Goal: Task Accomplishment & Management: Manage account settings

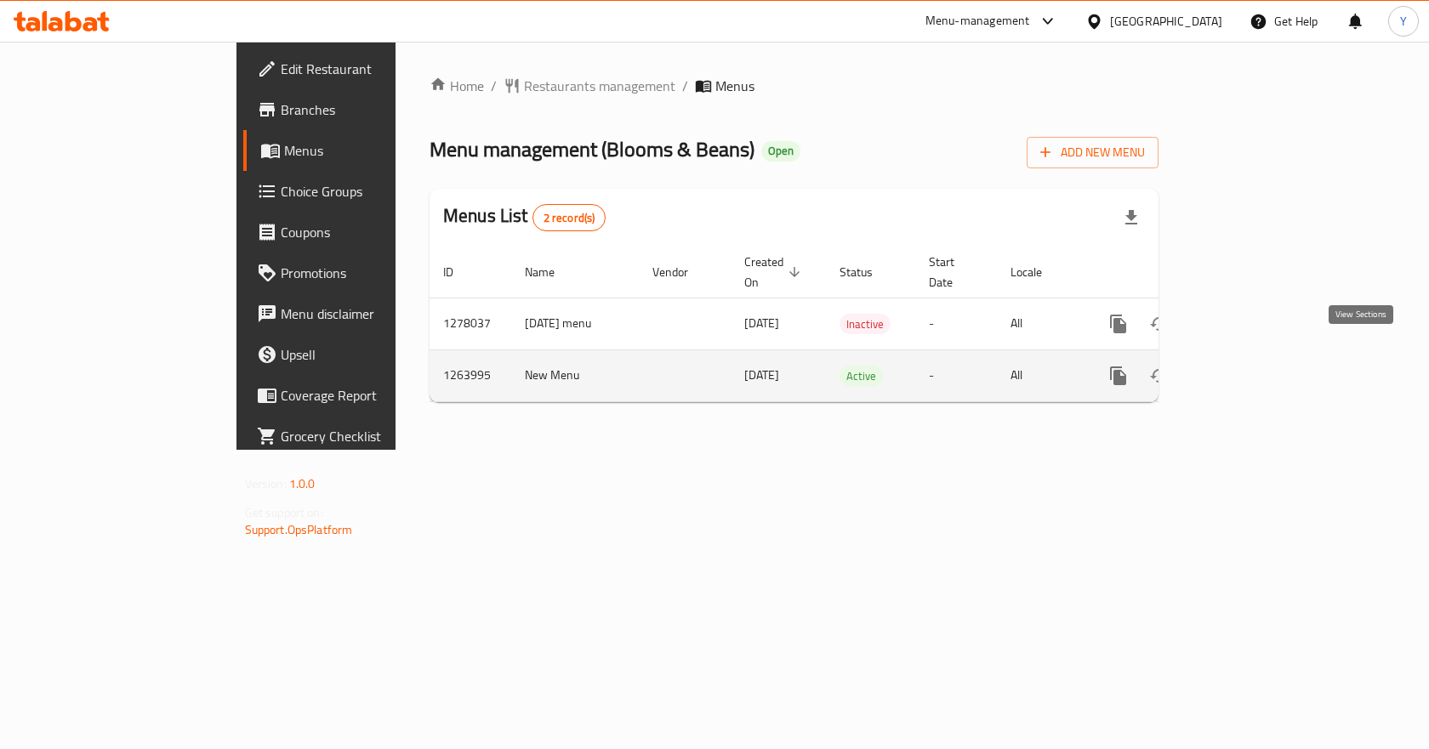
click at [1251, 366] on icon "enhanced table" at bounding box center [1240, 376] width 20 height 20
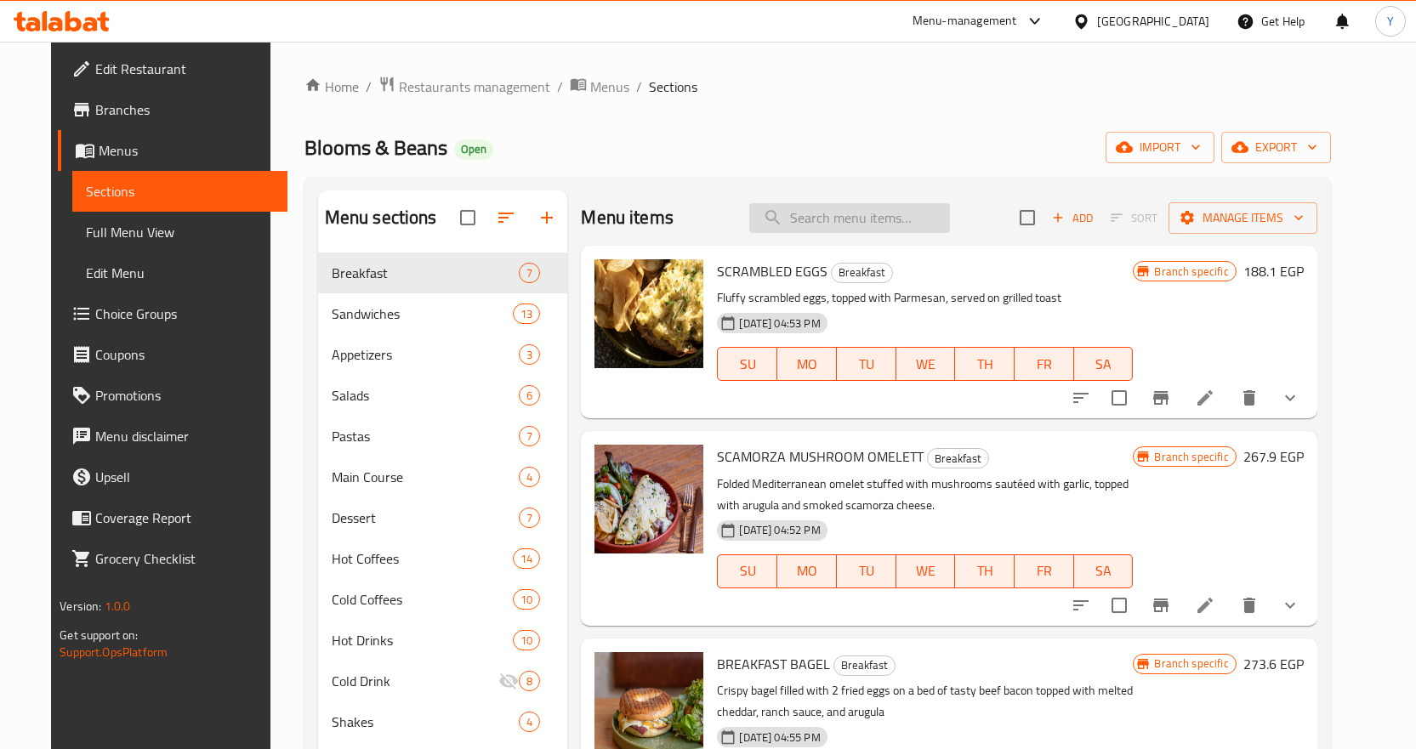
click at [838, 218] on input "search" at bounding box center [849, 218] width 201 height 30
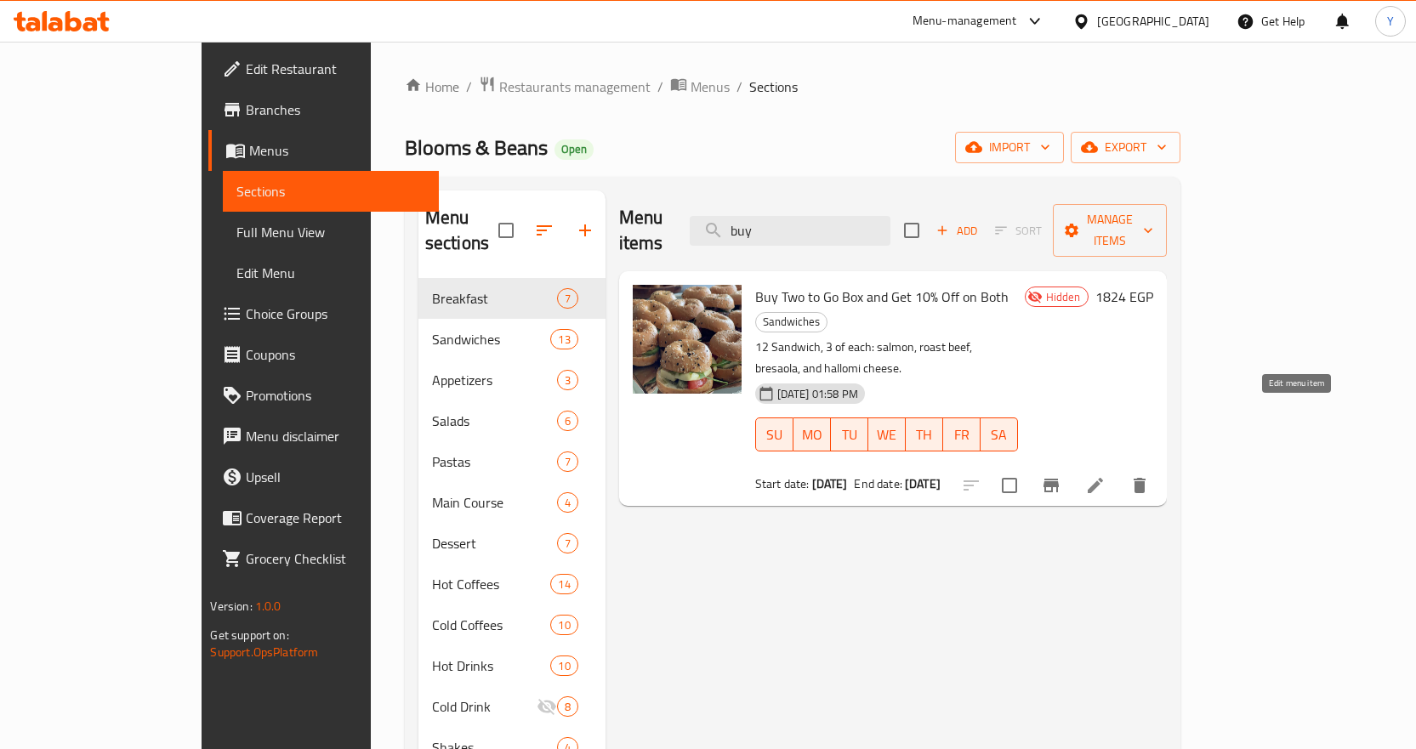
type input "buy"
click at [1105, 475] on icon at bounding box center [1095, 485] width 20 height 20
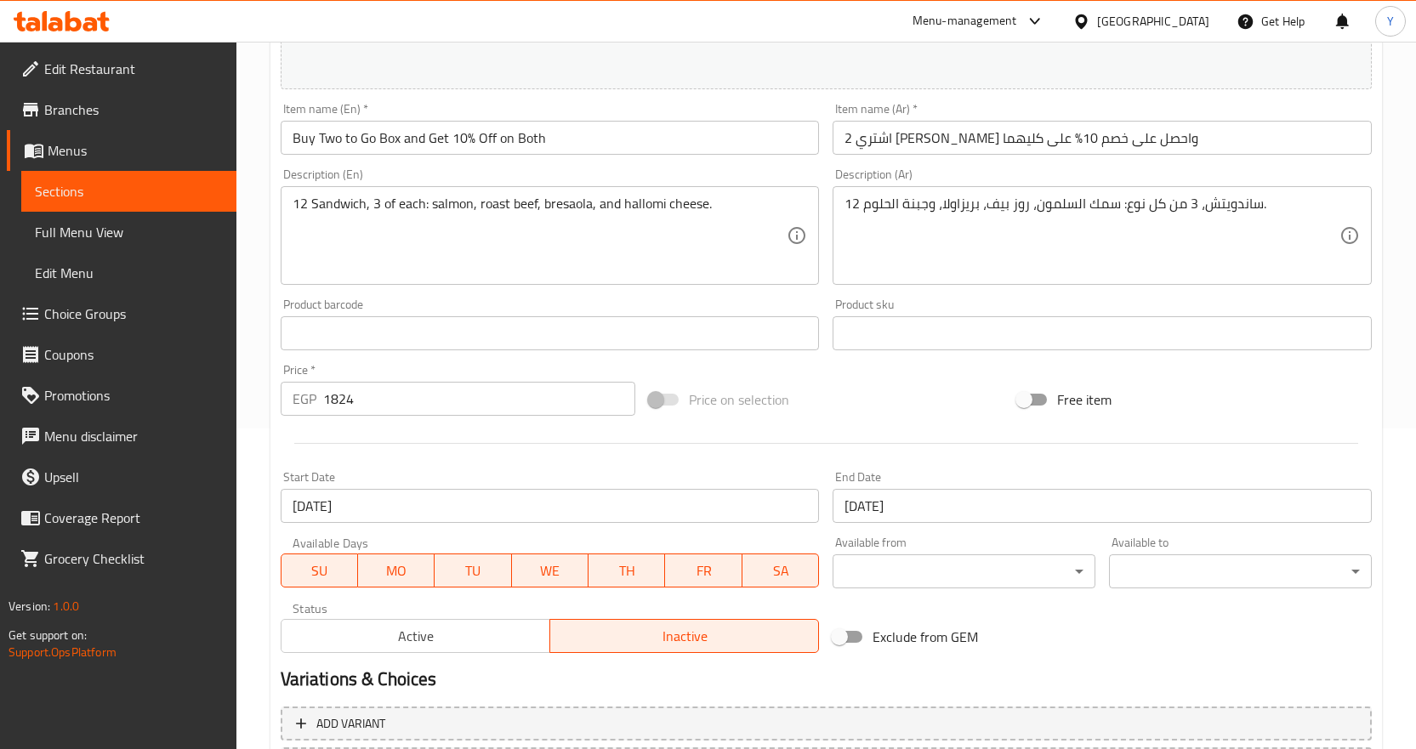
scroll to position [477, 0]
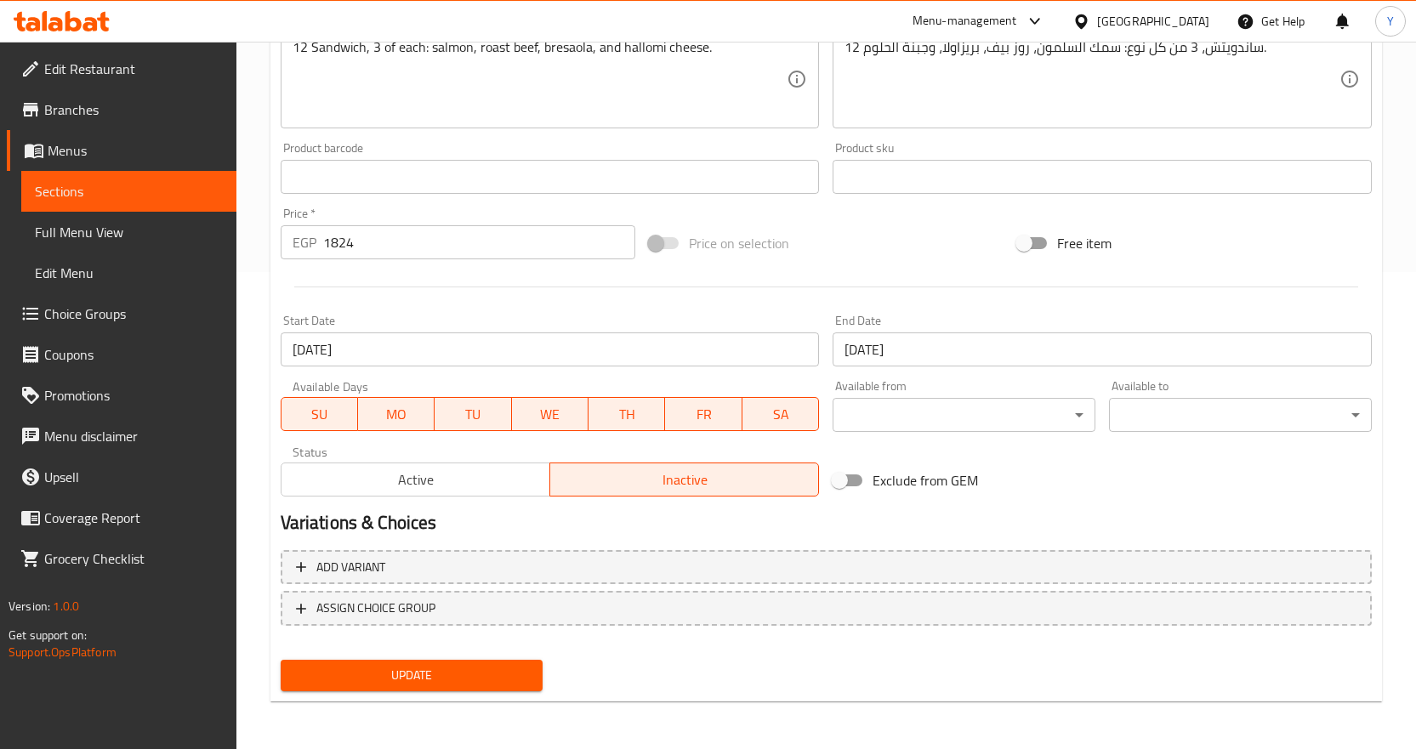
click at [540, 477] on span "Active" at bounding box center [415, 480] width 255 height 25
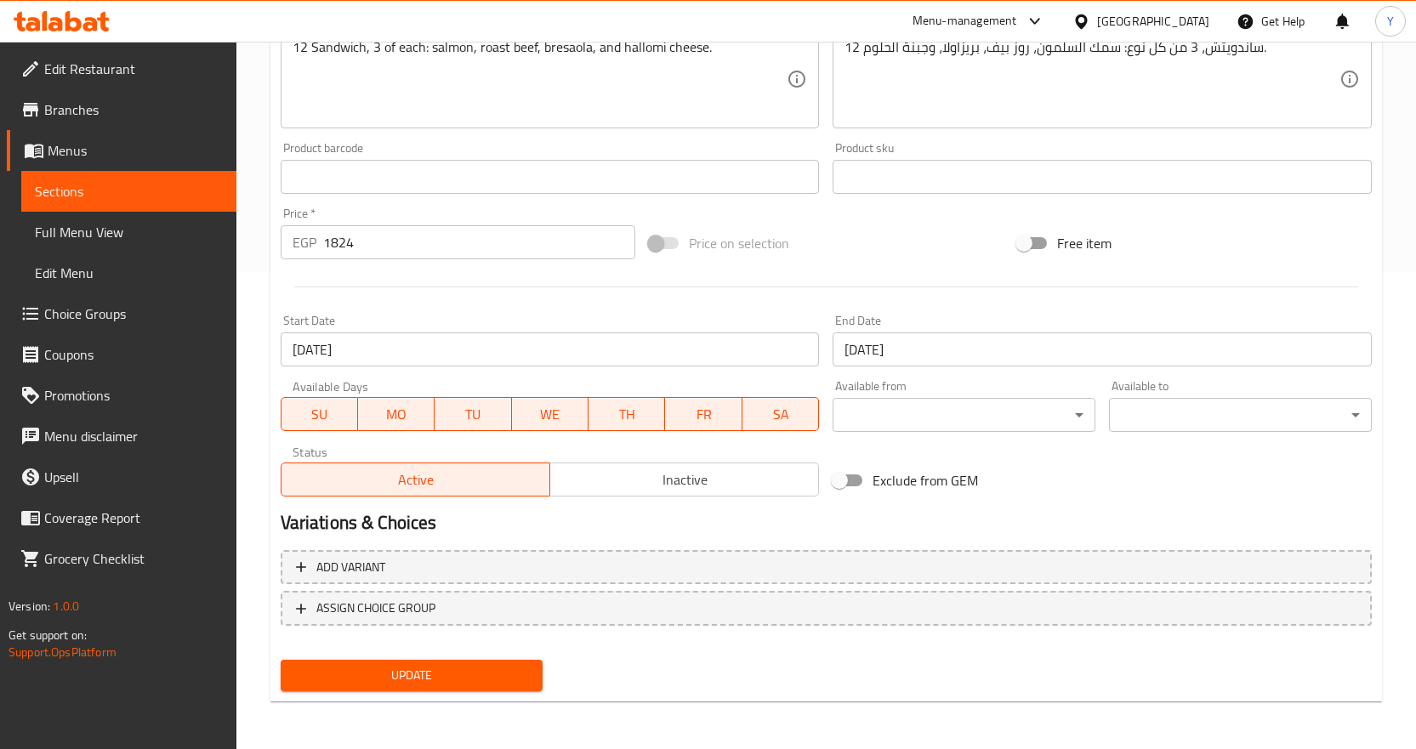
click at [469, 667] on span "Update" at bounding box center [412, 675] width 236 height 21
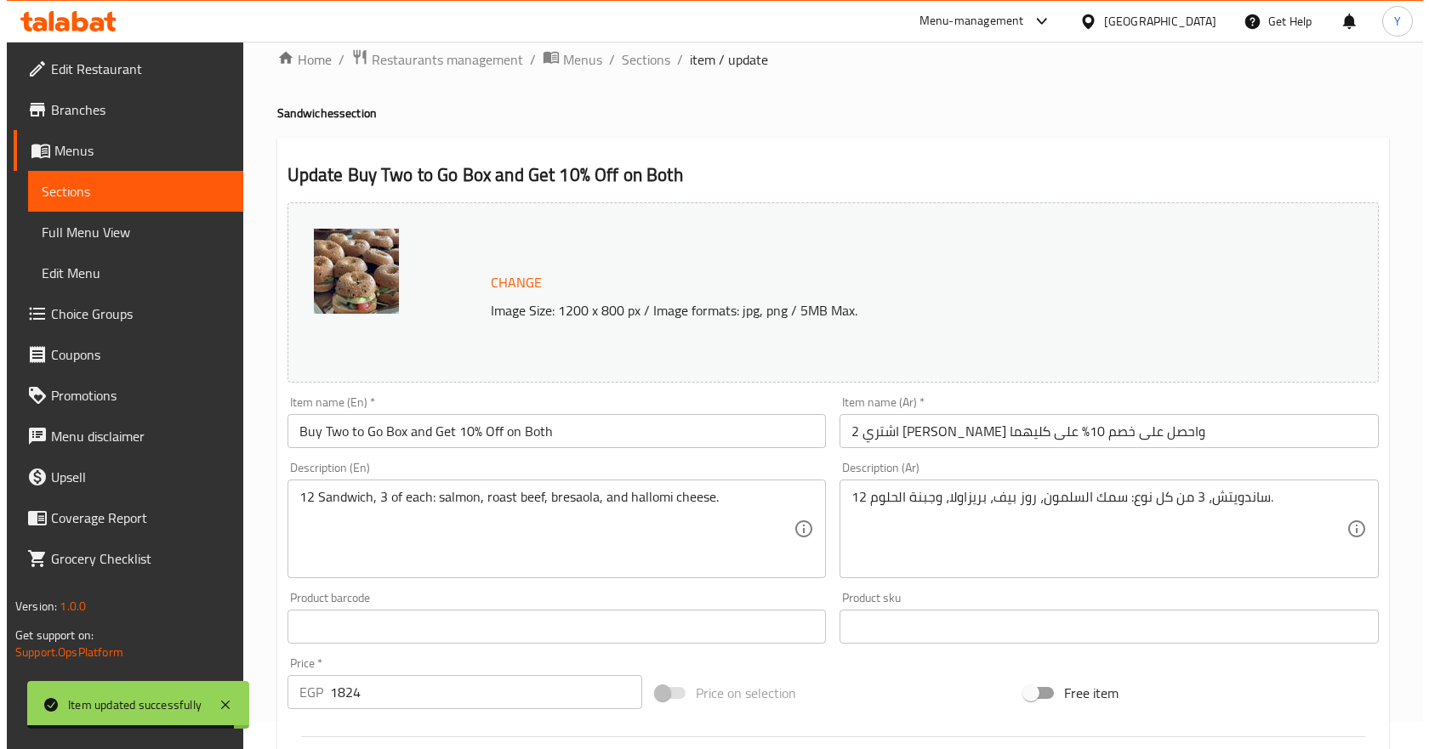
scroll to position [0, 0]
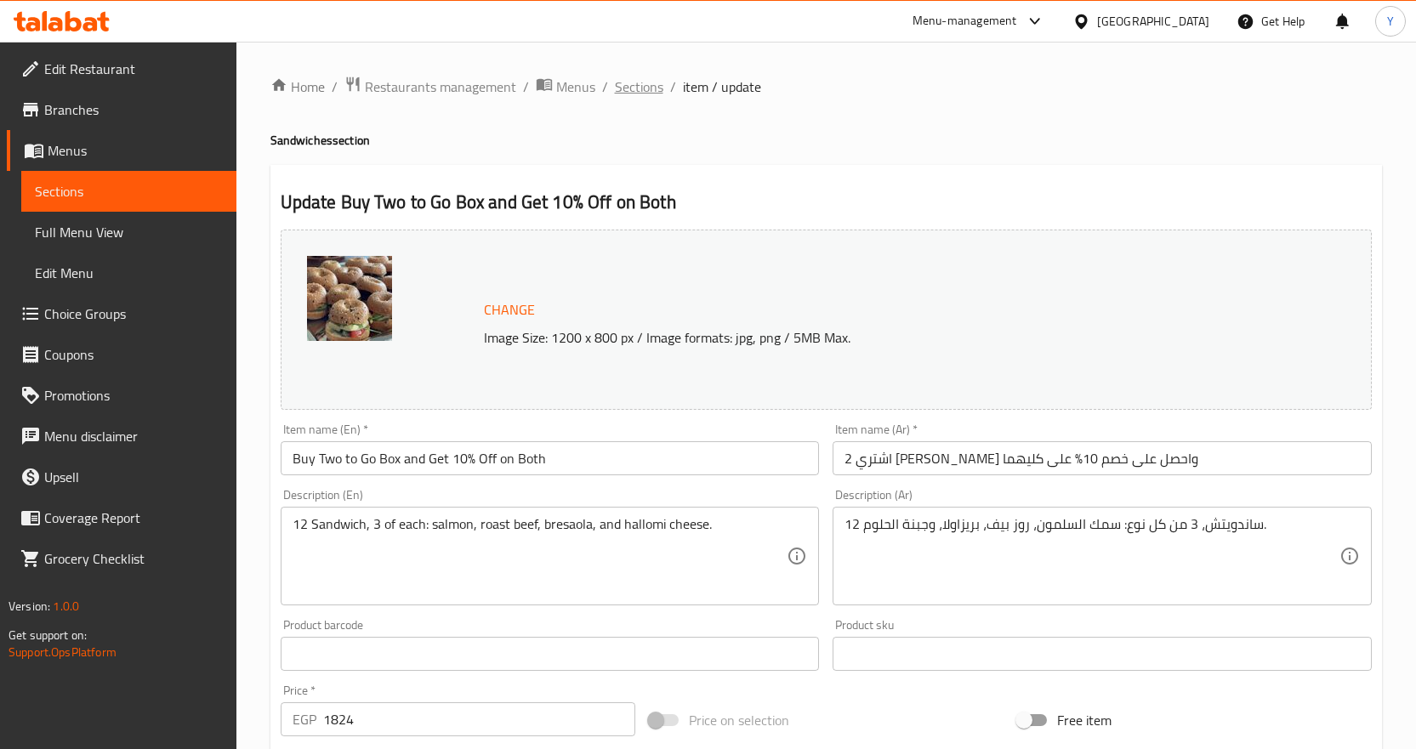
click at [628, 85] on span "Sections" at bounding box center [639, 87] width 48 height 20
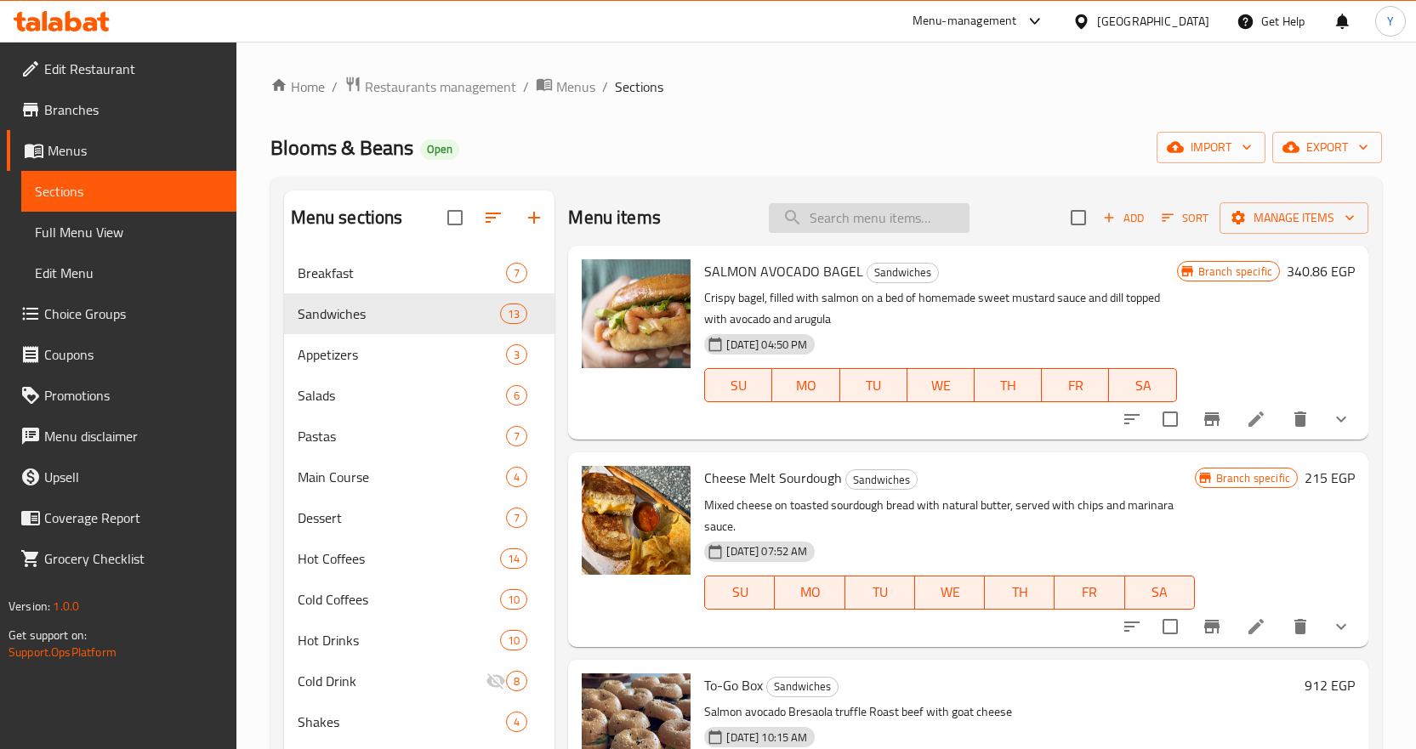
click at [850, 216] on input "search" at bounding box center [869, 218] width 201 height 30
click at [17, 231] on div "Full Menu View" at bounding box center [119, 232] width 235 height 41
click at [135, 228] on span "Full Menu View" at bounding box center [129, 232] width 188 height 20
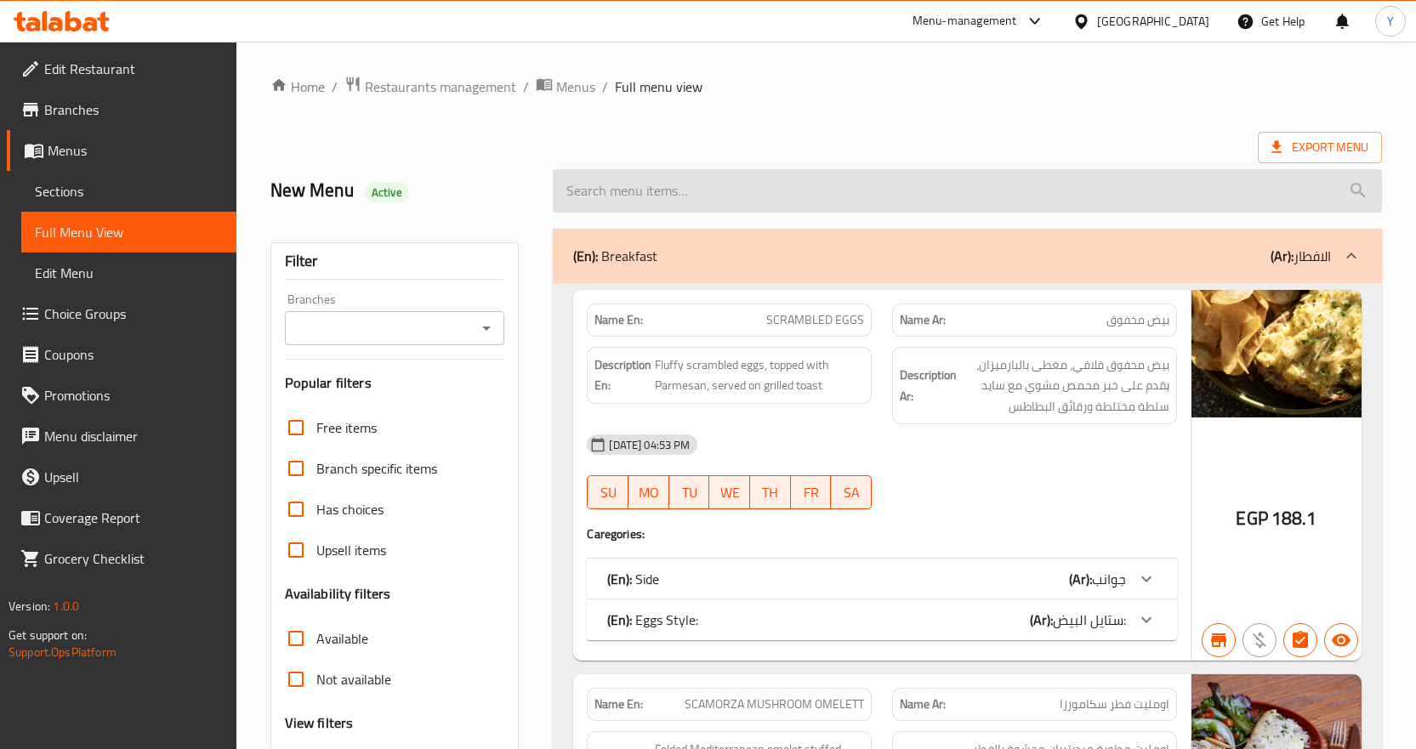
click at [913, 193] on input "search" at bounding box center [967, 190] width 829 height 43
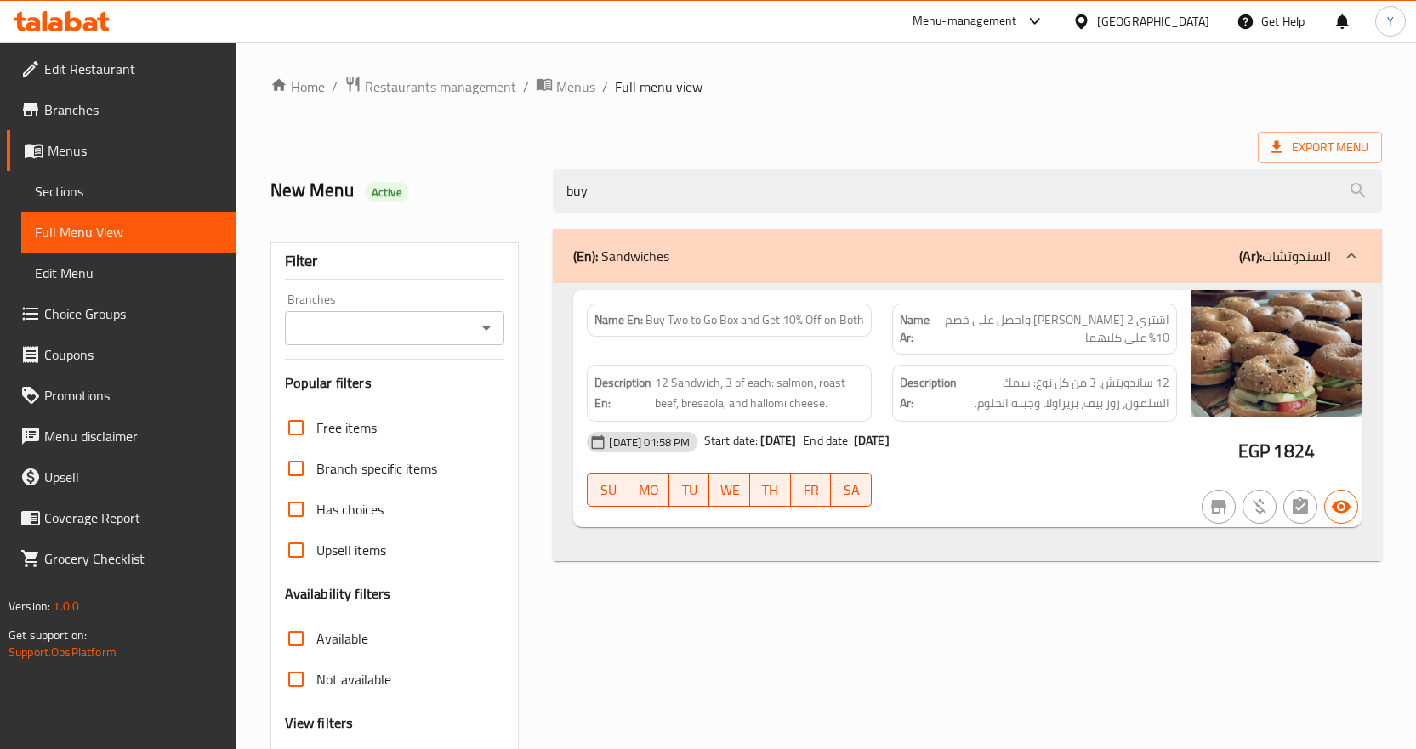
type input "buy"
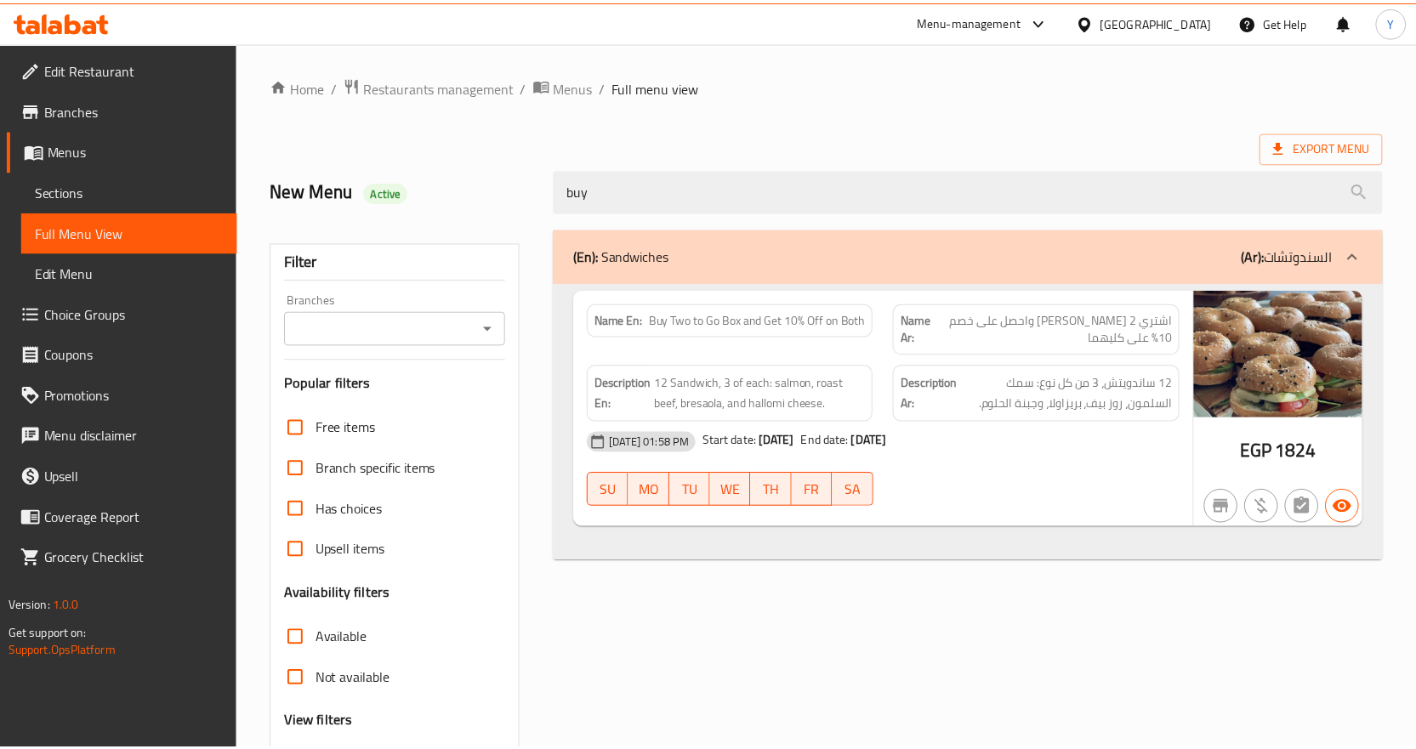
scroll to position [156, 0]
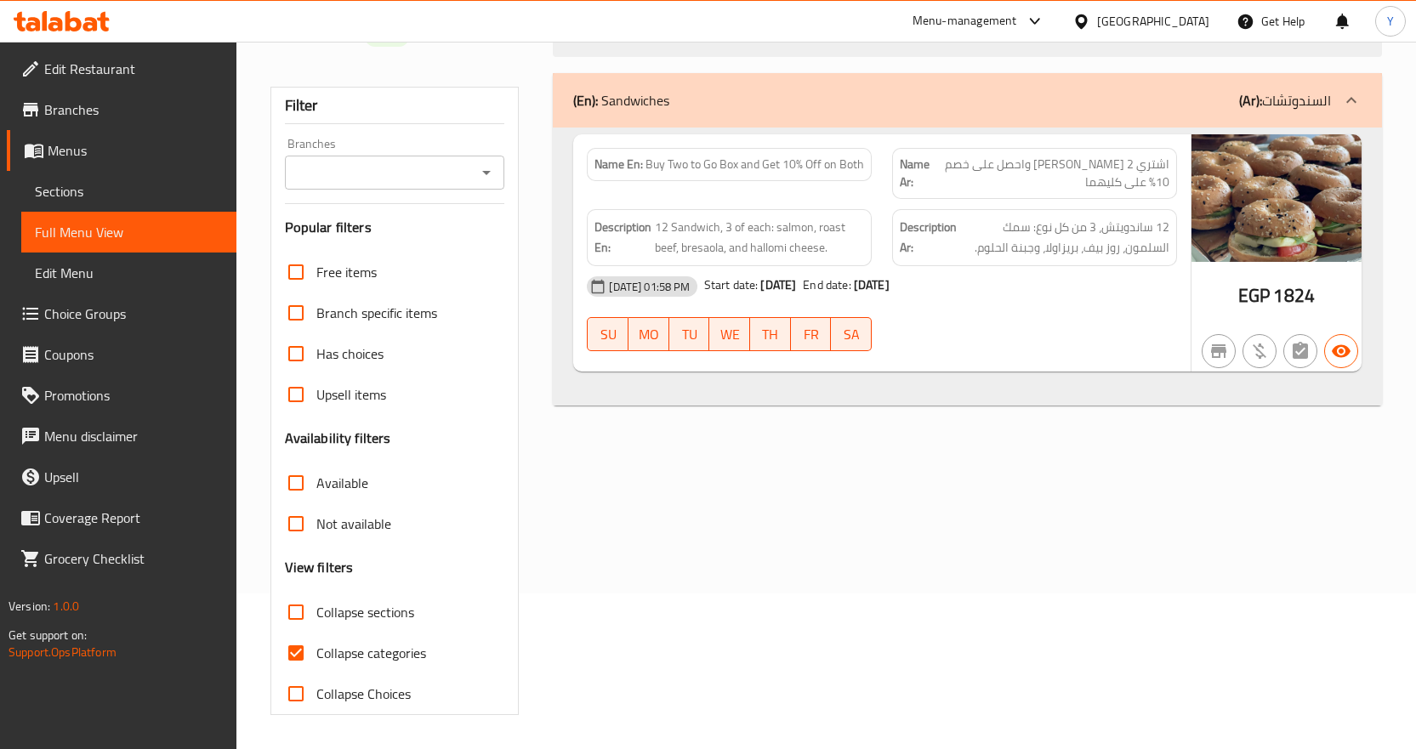
click at [1017, 14] on div "Menu-management" at bounding box center [964, 21] width 105 height 20
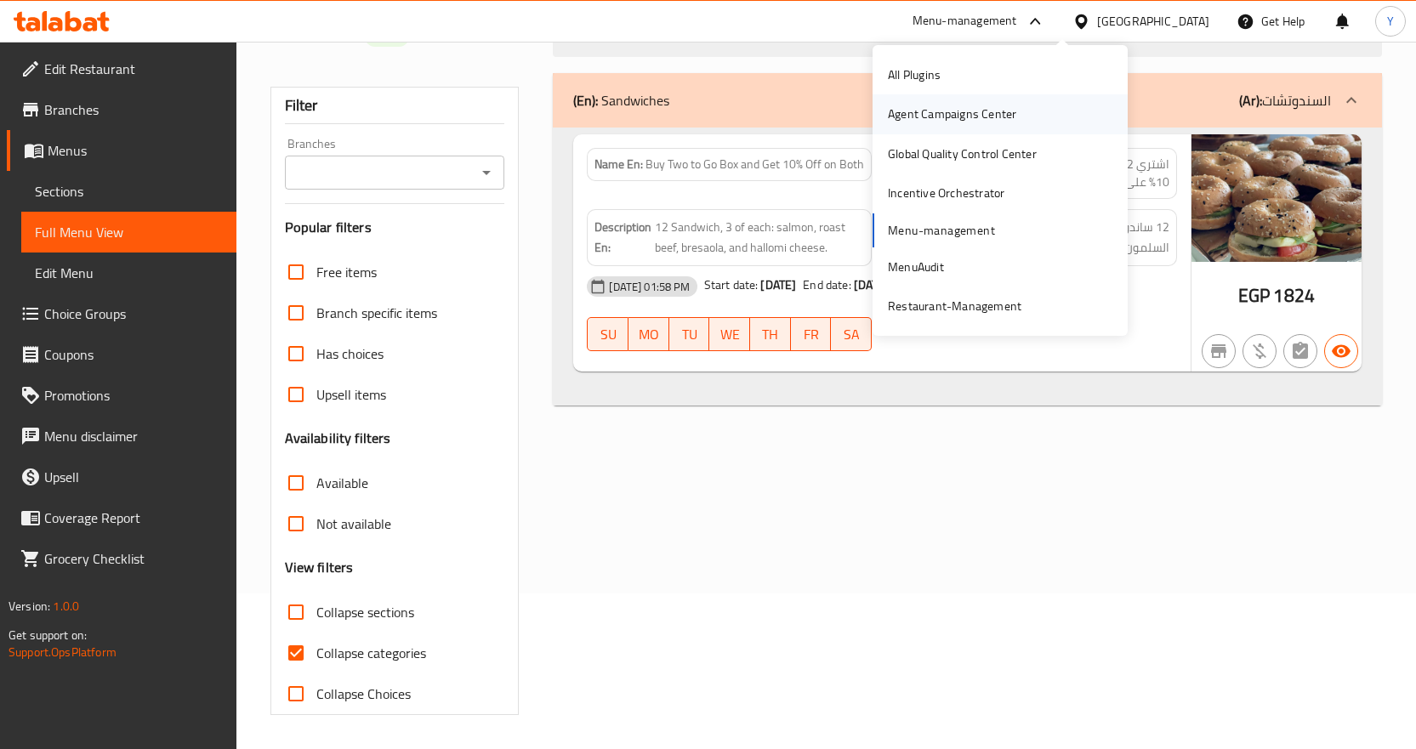
click at [973, 110] on div "Agent Campaigns Center" at bounding box center [952, 114] width 128 height 19
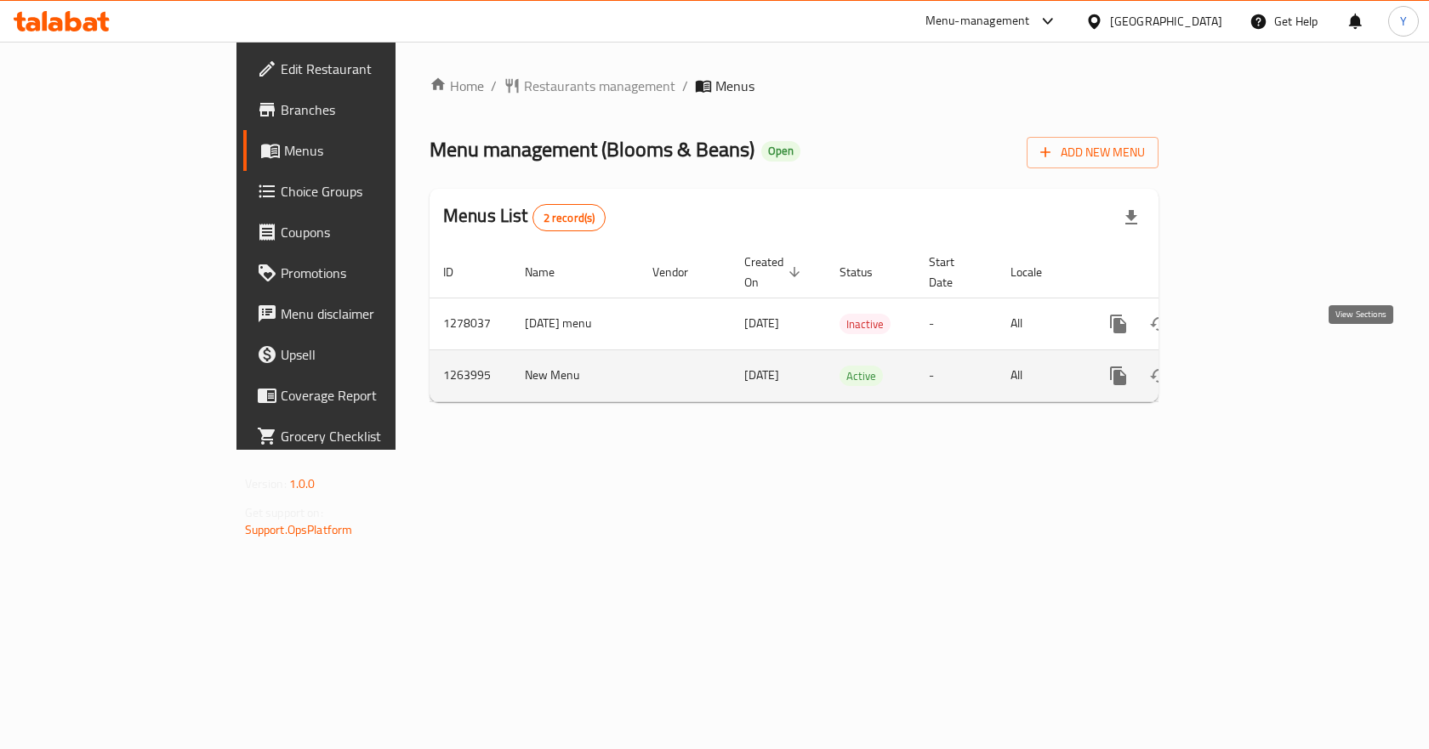
click at [1248, 368] on icon "enhanced table" at bounding box center [1240, 375] width 15 height 15
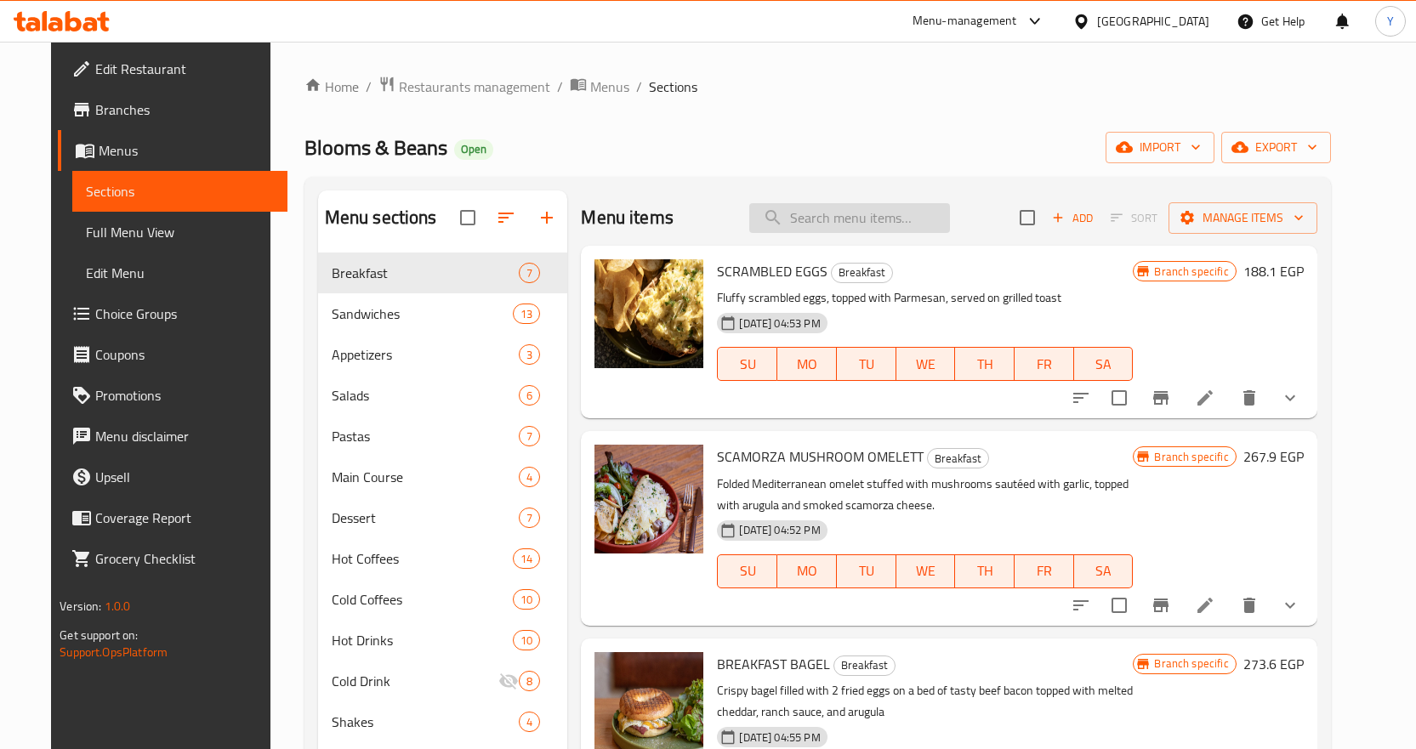
click at [920, 219] on input "search" at bounding box center [849, 218] width 201 height 30
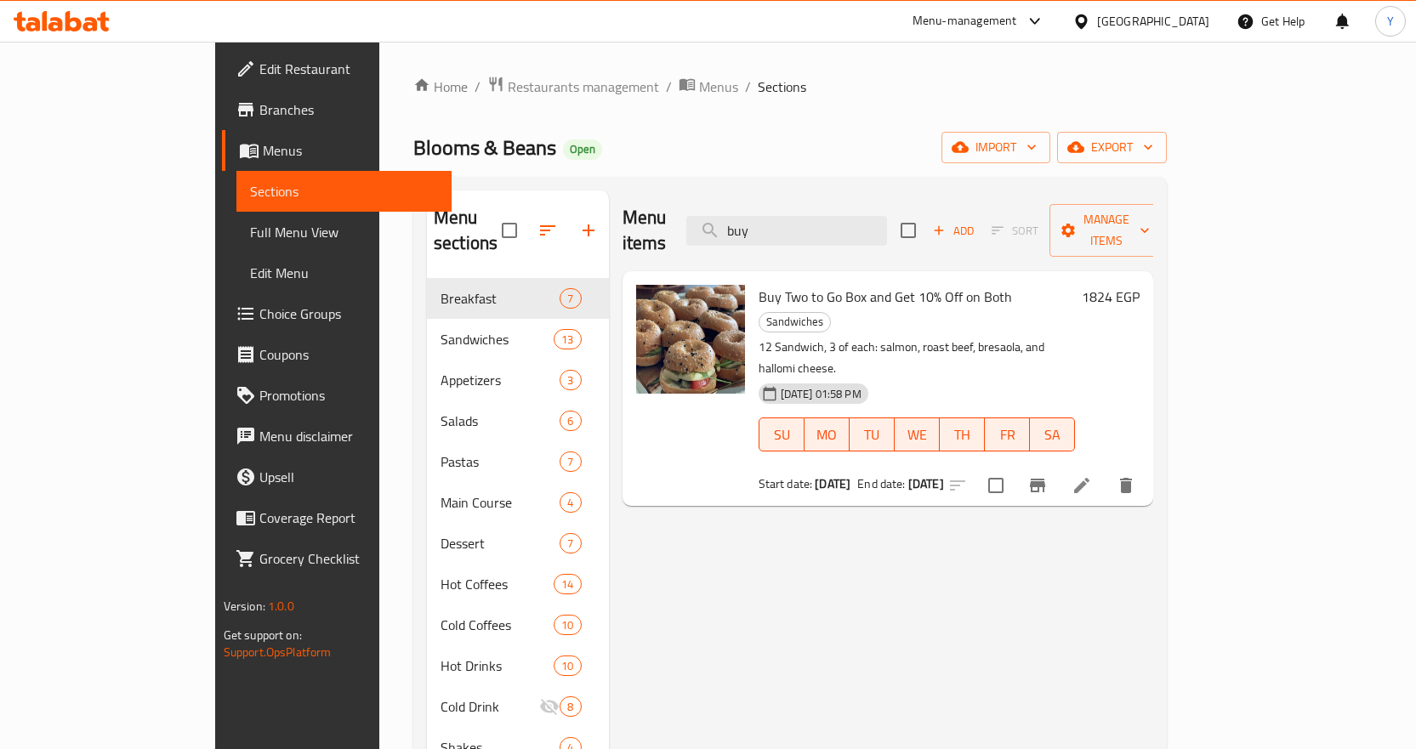
type input "buy"
click at [1089, 478] on icon at bounding box center [1081, 485] width 15 height 15
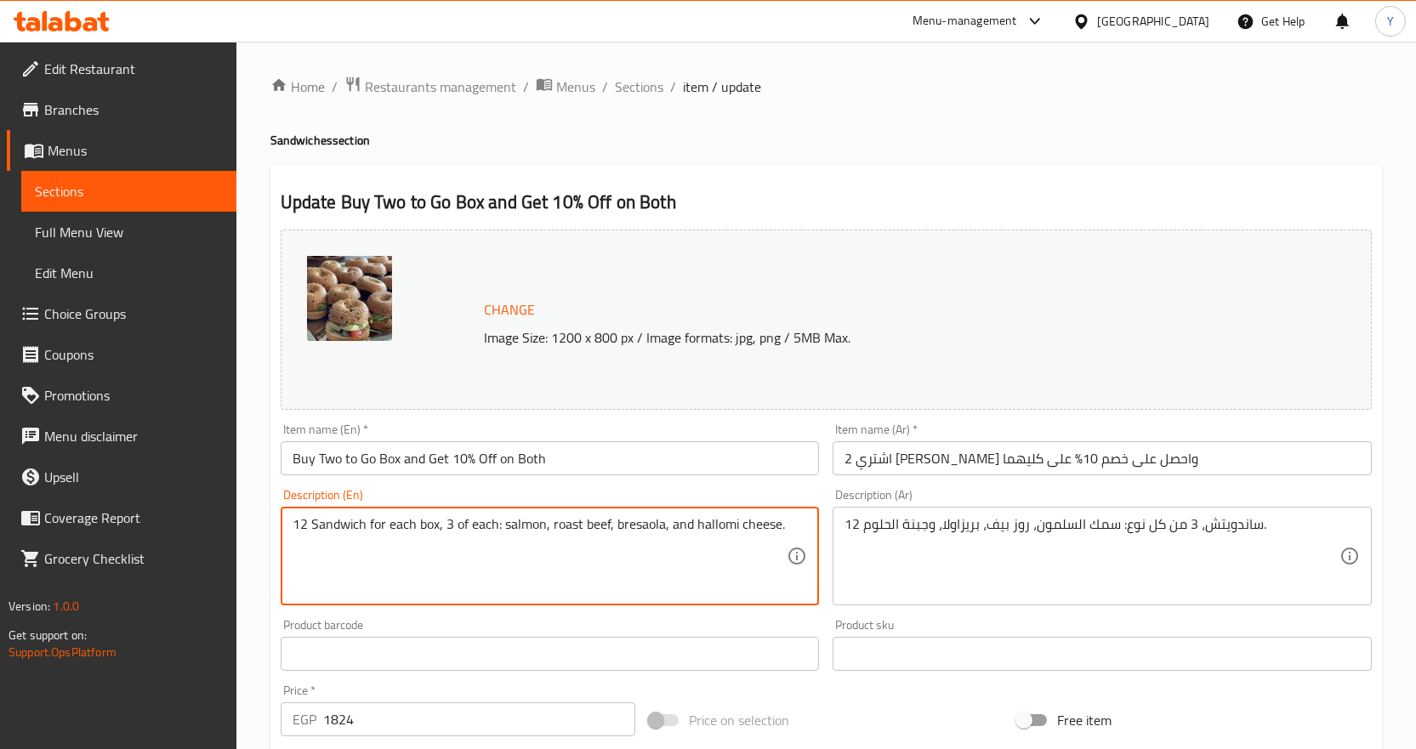
drag, startPoint x: 388, startPoint y: 520, endPoint x: 416, endPoint y: 518, distance: 28.2
click at [416, 518] on textarea "12 Sandwich for each box, 3 of each: salmon, roast beef, bresaola, and hallomi …" at bounding box center [540, 556] width 495 height 81
click at [399, 525] on textarea "12 Sandwich for one box, 3 of each: salmon, roast beef, bresaola, and hallomi c…" at bounding box center [540, 556] width 495 height 81
click at [315, 519] on textarea "12 Sandwich for each box, 3 of each: salmon, roast beef, bresaola, and hallomi …" at bounding box center [540, 556] width 495 height 81
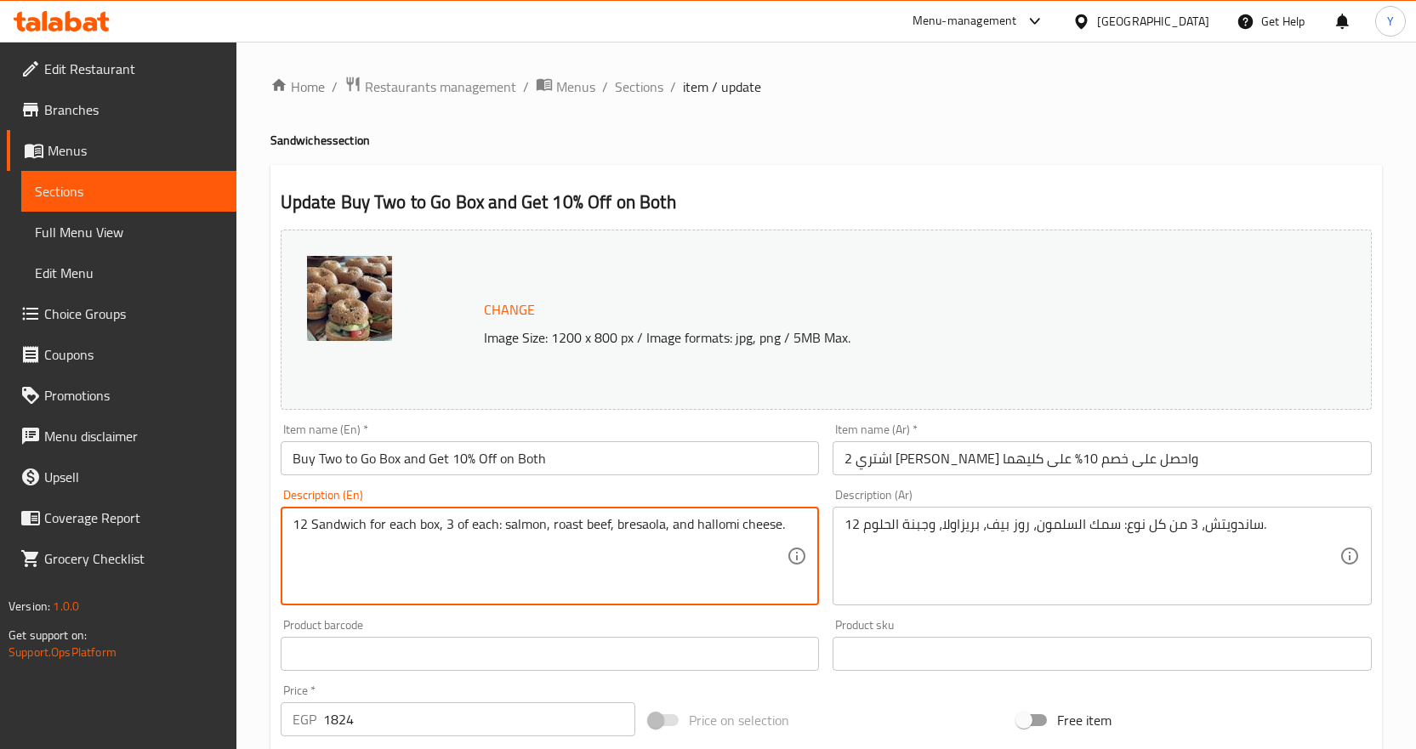
drag, startPoint x: 314, startPoint y: 519, endPoint x: 500, endPoint y: 518, distance: 186.2
click at [500, 518] on textarea "12 Sandwich for each box, 3 of each: salmon, roast beef, bresaola, and hallomi …" at bounding box center [540, 556] width 495 height 81
drag, startPoint x: 492, startPoint y: 526, endPoint x: 356, endPoint y: 569, distance: 142.5
click at [356, 569] on textarea "12 Sandwich for each box, 3 of each: salmon, roast beef, bresaola, and hallomi …" at bounding box center [540, 556] width 495 height 81
drag, startPoint x: 311, startPoint y: 523, endPoint x: 789, endPoint y: 526, distance: 477.9
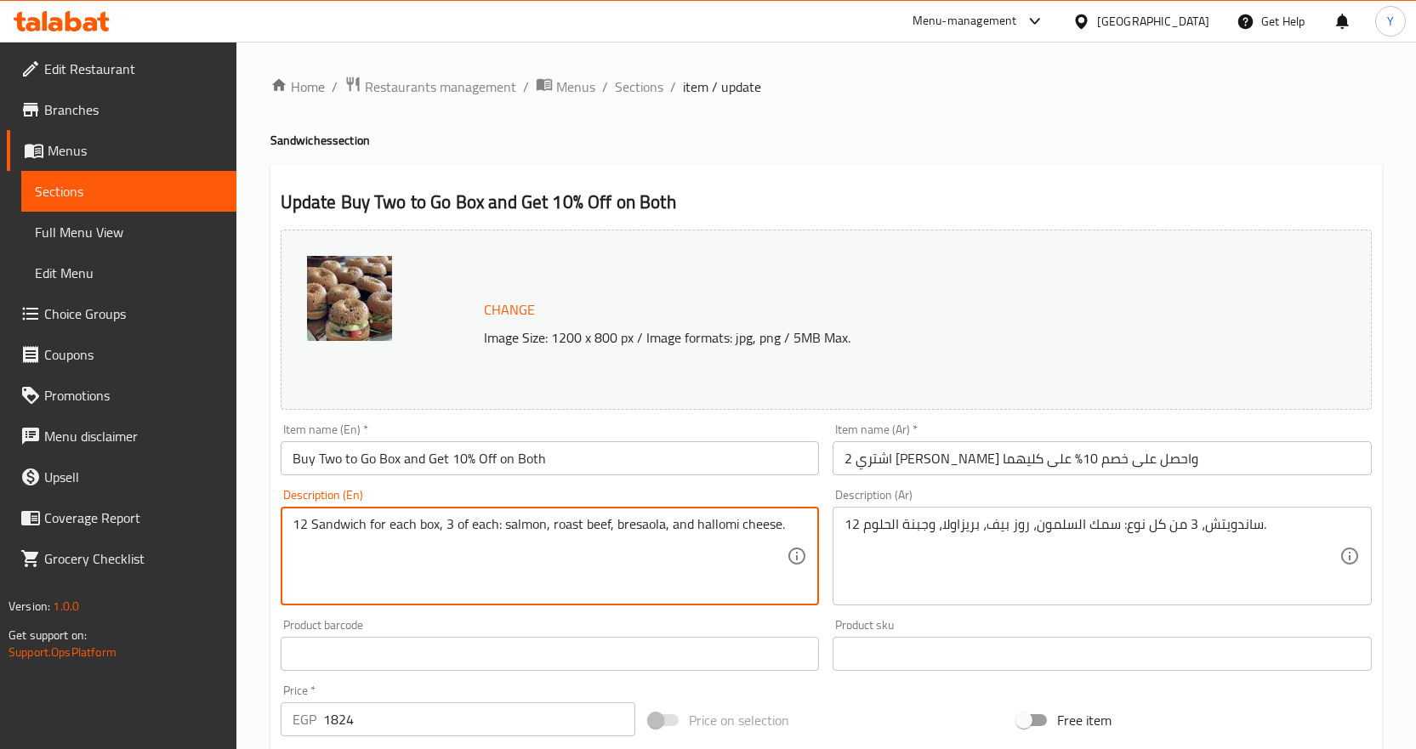
click at [789, 526] on div "12 Sandwich for each box, 3 of each: salmon, roast beef, bresaola, and hallomi …" at bounding box center [550, 556] width 539 height 99
click at [294, 520] on textarea "12 Sandwich for each box, 3 of each: salmon, roast beef, bresaola, and hallomi …" at bounding box center [540, 556] width 495 height 81
drag, startPoint x: 366, startPoint y: 520, endPoint x: 439, endPoint y: 520, distance: 73.1
click at [439, 520] on textarea "12 Sandwich for each box, 3 of each: salmon, roast beef, bresaola, and hallomi …" at bounding box center [540, 556] width 495 height 81
click at [293, 525] on textarea "12 Sandwich, 3 of each: salmon, roast beef, bresaola, and hallomi cheese." at bounding box center [540, 556] width 495 height 81
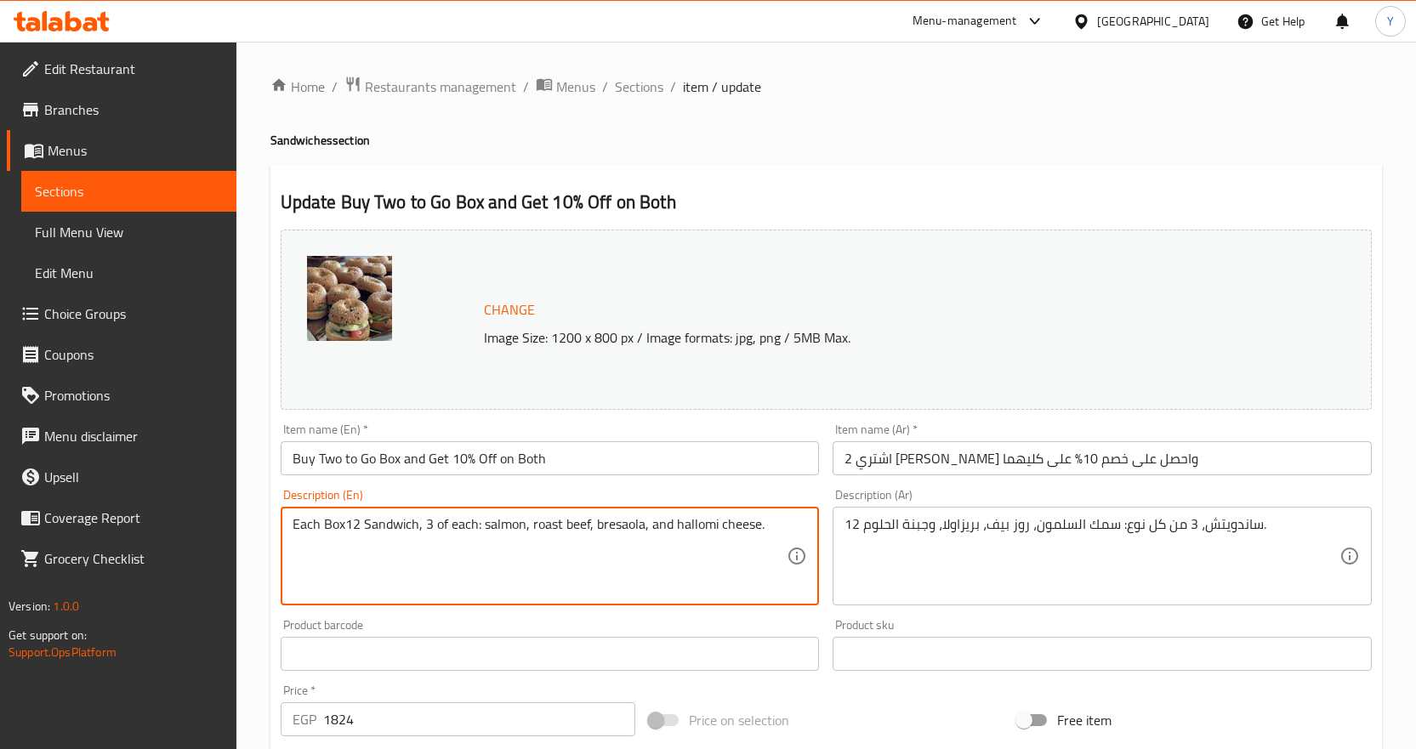
drag, startPoint x: 321, startPoint y: 524, endPoint x: 329, endPoint y: 529, distance: 9.9
click at [329, 529] on textarea "Each Box12 Sandwich, 3 of each: salmon, roast beef, bresaola, and hallomi chees…" at bounding box center [540, 556] width 495 height 81
type textarea "Each box12 Sandwich, 3 of each: salmon, roast beef, bresaola, and hallomi chees…"
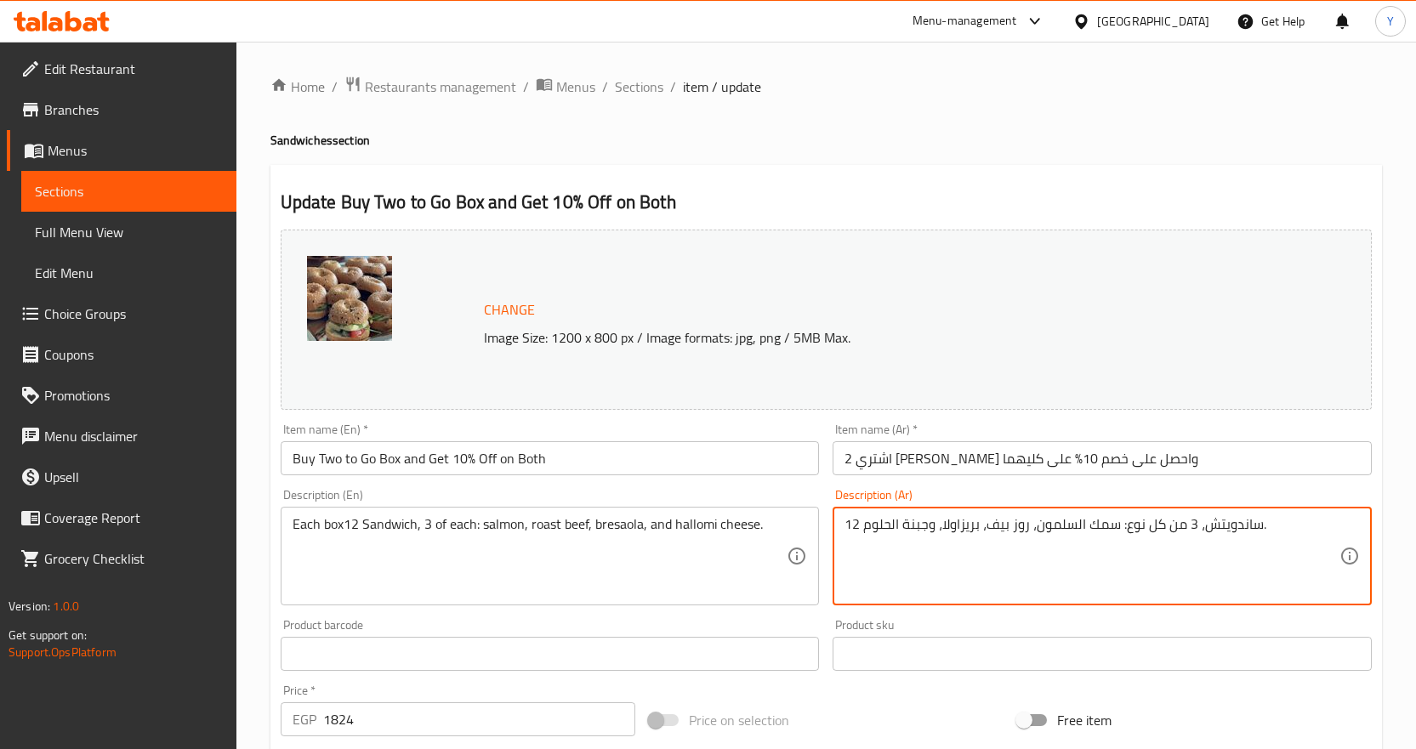
click at [1190, 518] on textarea "12 ساندويتش، 3 من كل نوع: سمك السلمون، روز بيف، بريزاولا، وجبنة الحلوم." at bounding box center [1091, 556] width 495 height 81
click at [1323, 526] on textarea "12 ساندويتش، 3 من كل نوع: سمك السلمون، روز بيف، بريزاولا، وجبنة الحلوم." at bounding box center [1091, 556] width 495 height 81
drag, startPoint x: 1325, startPoint y: 526, endPoint x: 1354, endPoint y: 523, distance: 29.1
click at [1354, 523] on div "12 ساندويتش، 3 من كل نوع: سمك السلمون، روز بيف، بريزاولا، وجبنة الحلوم. Descrip…" at bounding box center [1102, 556] width 539 height 99
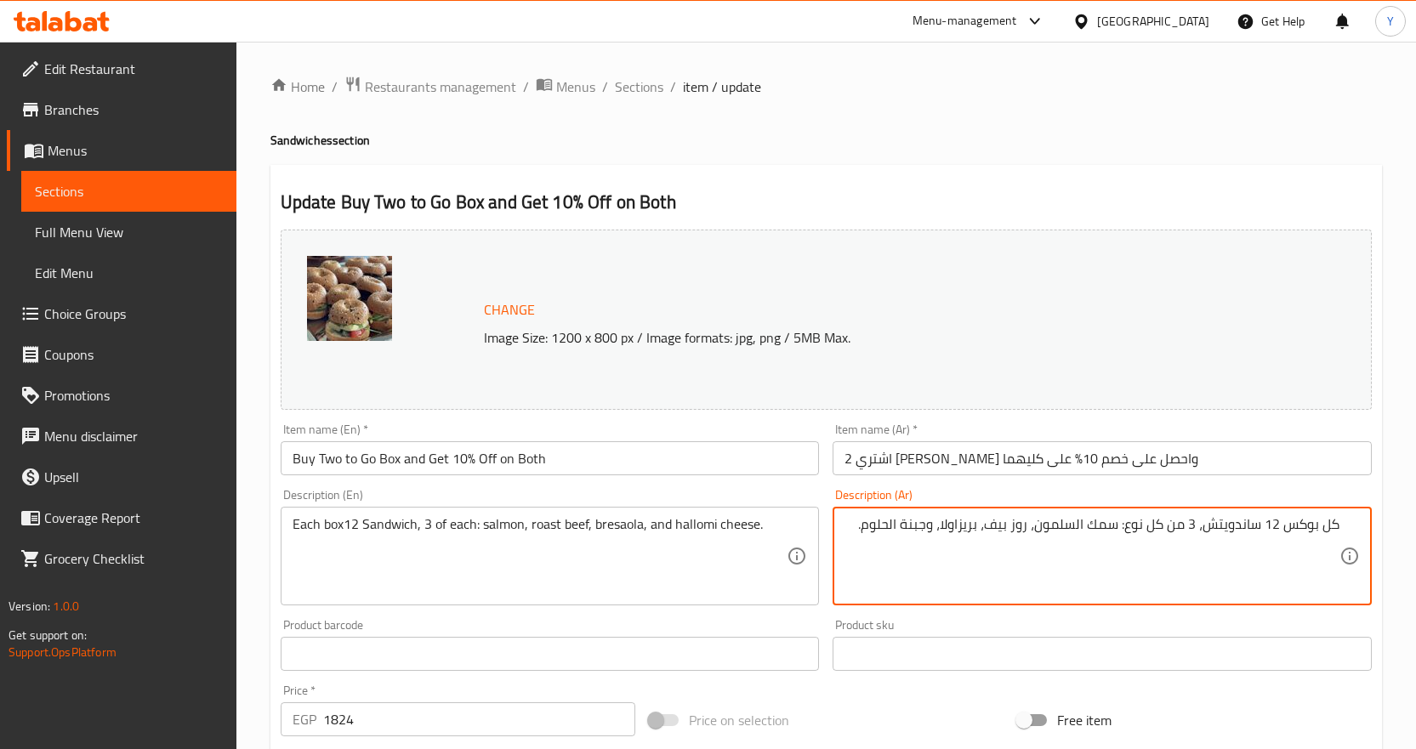
type textarea "كل بوكس 12 ساندويتش، 3 من كل نوع: سمك السلمون، روز بيف، بريزاولا، وجبنة الحلوم."
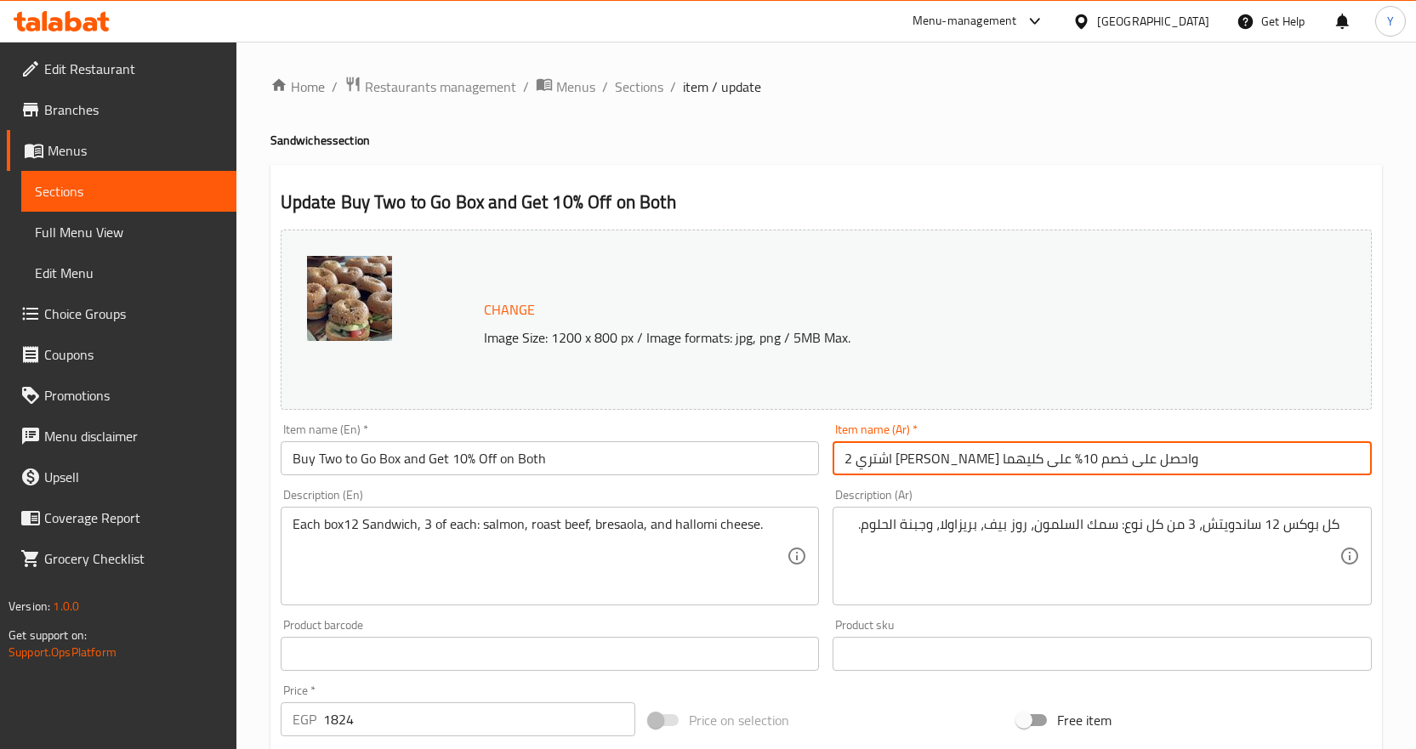
click at [1237, 447] on input "اشتري 2 [PERSON_NAME] واحصل على خصم 10% على كليهما" at bounding box center [1102, 458] width 539 height 34
click at [144, 235] on span "Full Menu View" at bounding box center [129, 232] width 188 height 20
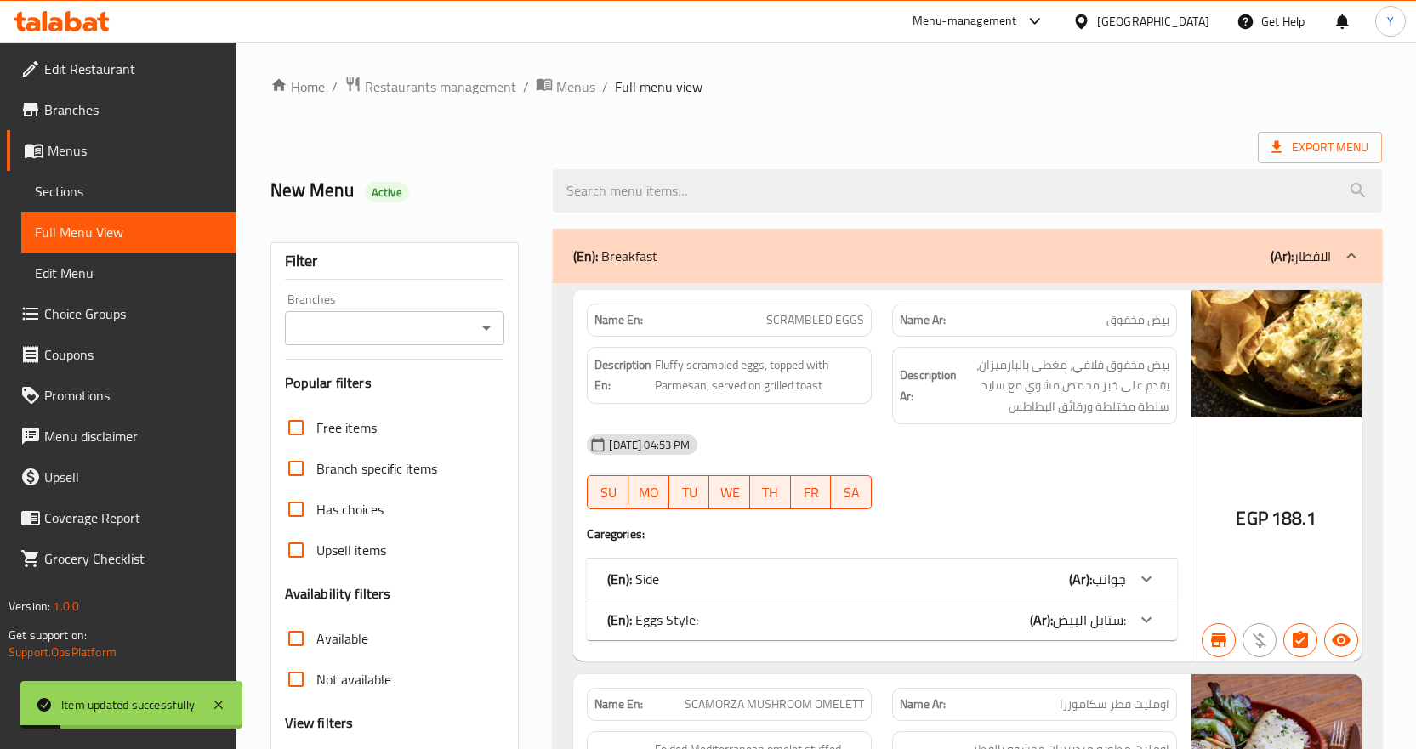
click at [839, 238] on div "(En): Breakfast (Ar): الافطار" at bounding box center [967, 256] width 829 height 54
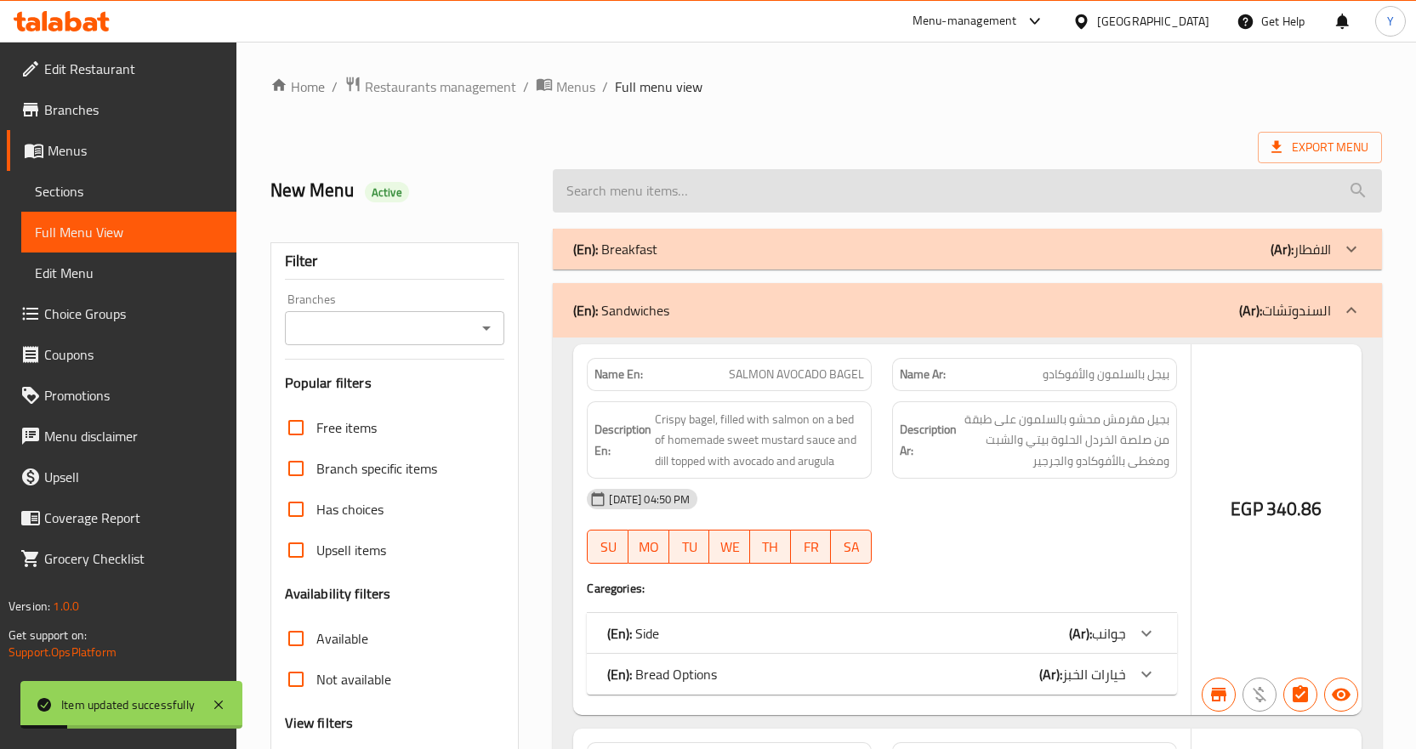
click at [843, 196] on input "search" at bounding box center [967, 190] width 829 height 43
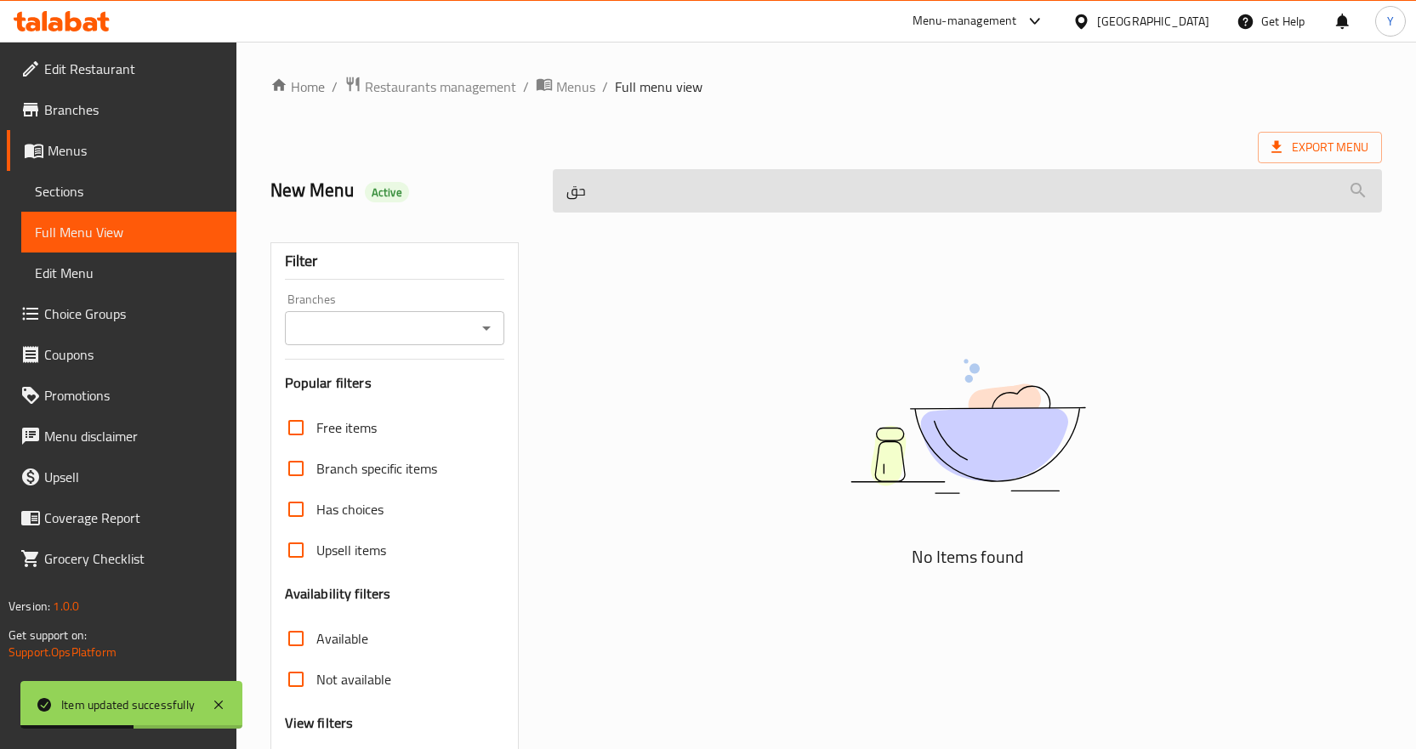
type input "ح"
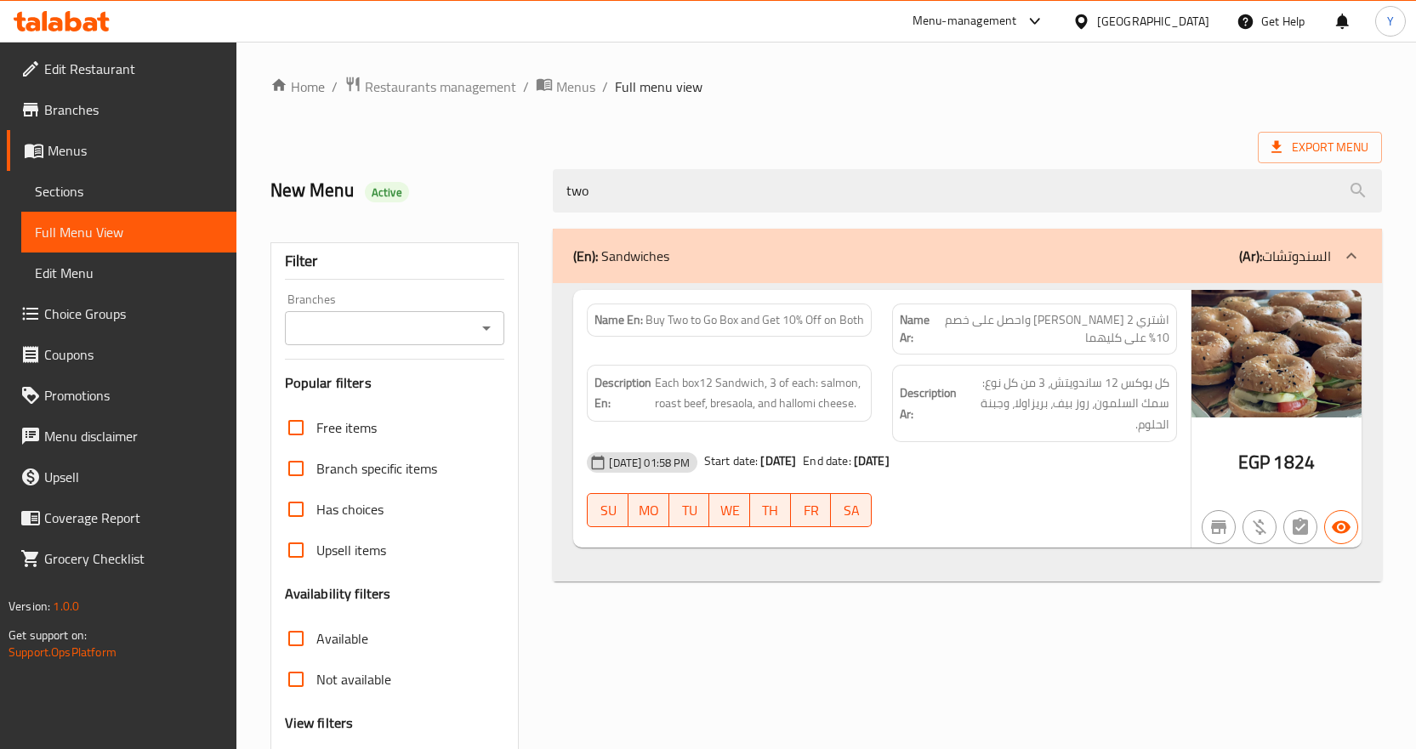
type input "two"
click at [497, 90] on span "Restaurants management" at bounding box center [440, 87] width 151 height 20
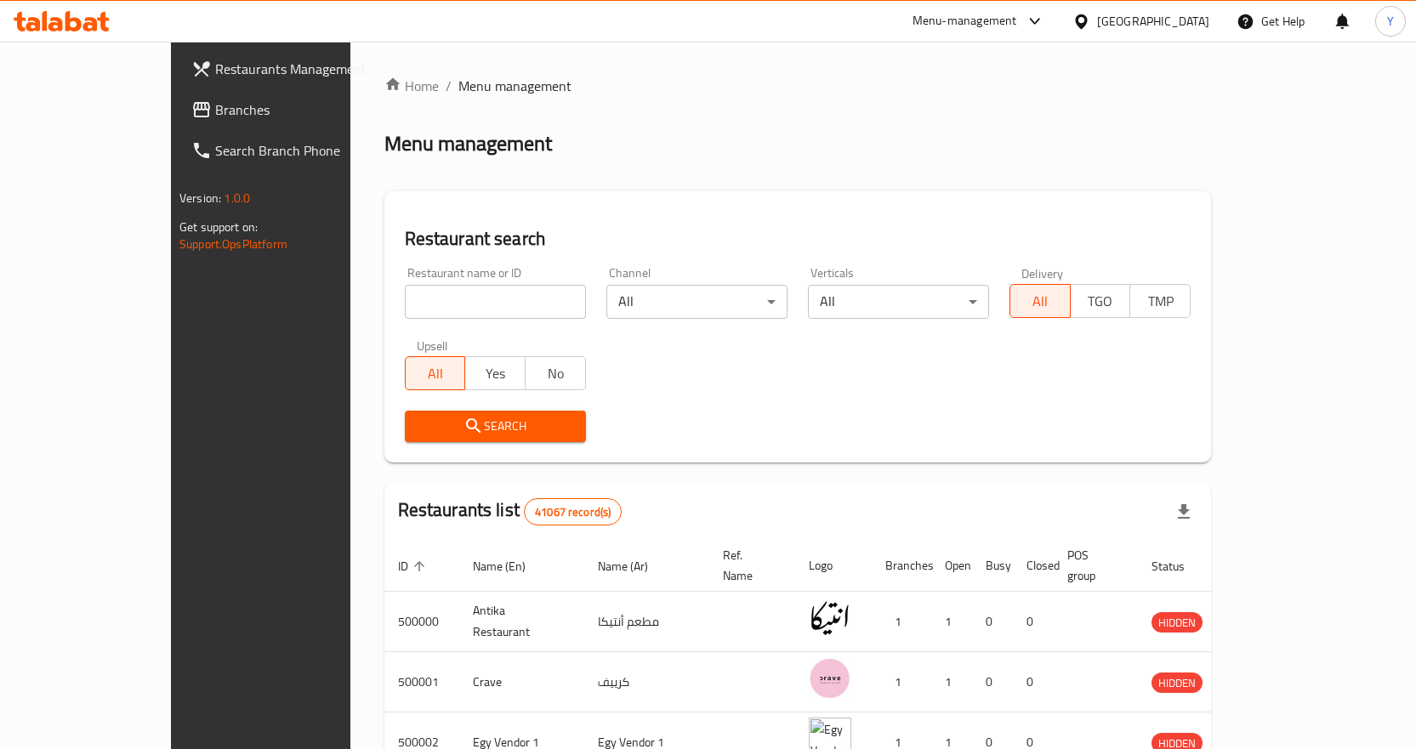
click at [481, 298] on input "search" at bounding box center [495, 302] width 181 height 34
paste input "700444"
type input "700444"
click button "Search" at bounding box center [495, 426] width 181 height 31
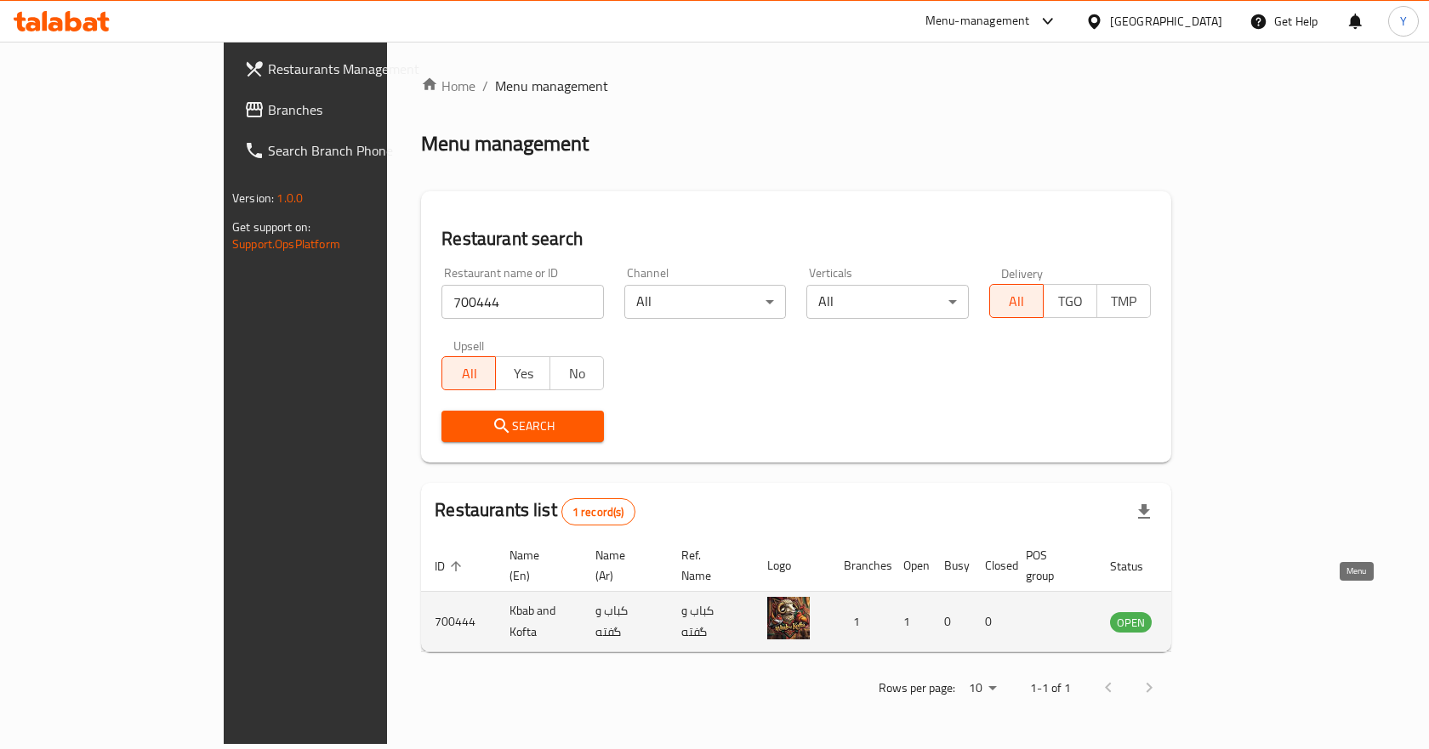
click at [1219, 616] on icon "enhanced table" at bounding box center [1209, 623] width 19 height 14
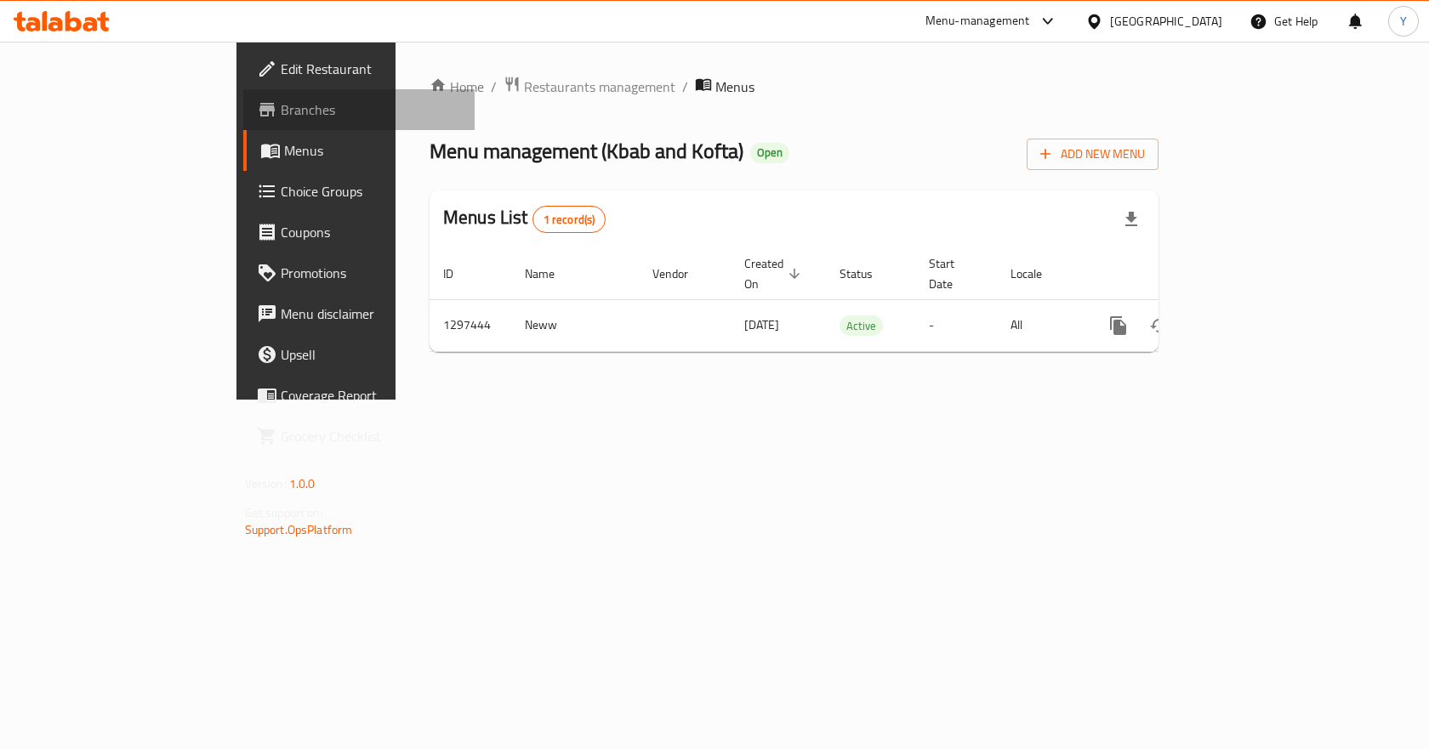
click at [281, 107] on span "Branches" at bounding box center [371, 109] width 181 height 20
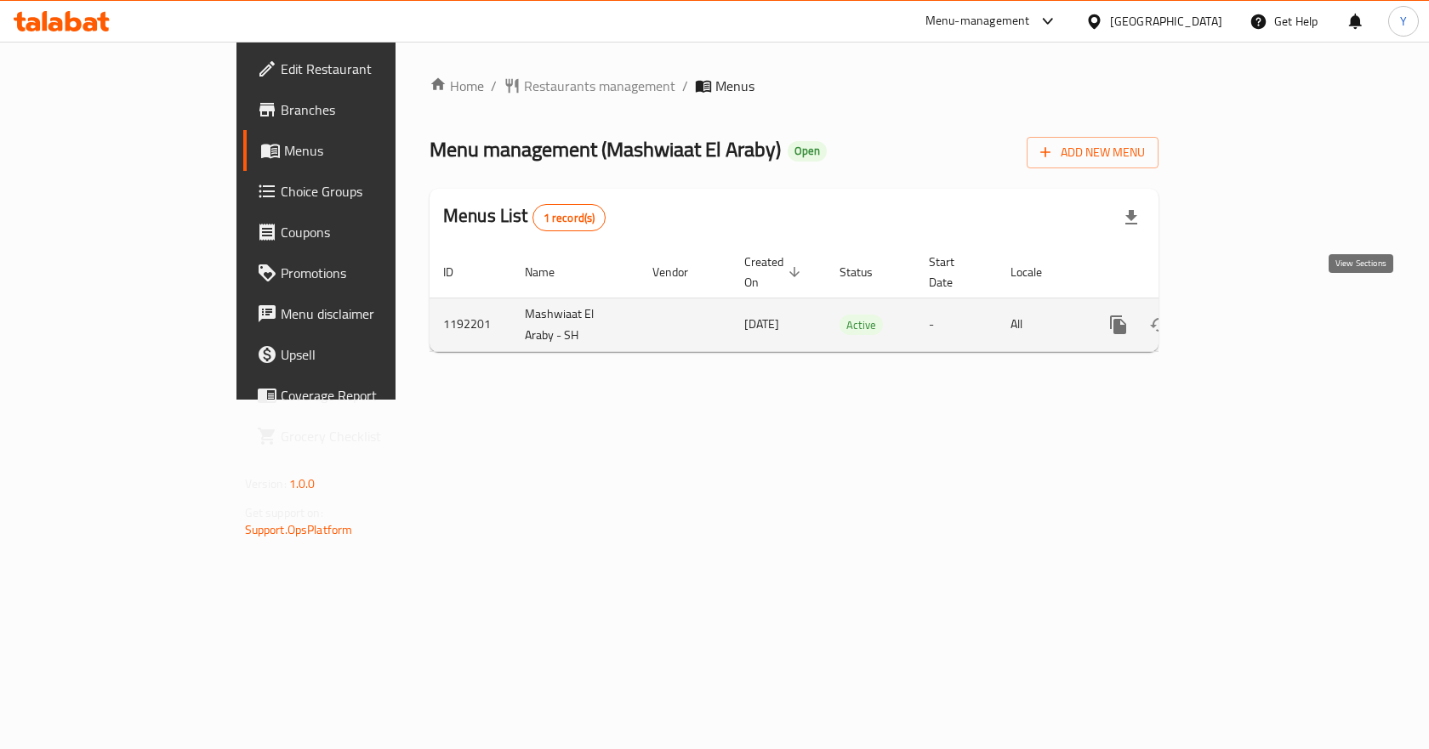
click at [1251, 315] on icon "enhanced table" at bounding box center [1240, 325] width 20 height 20
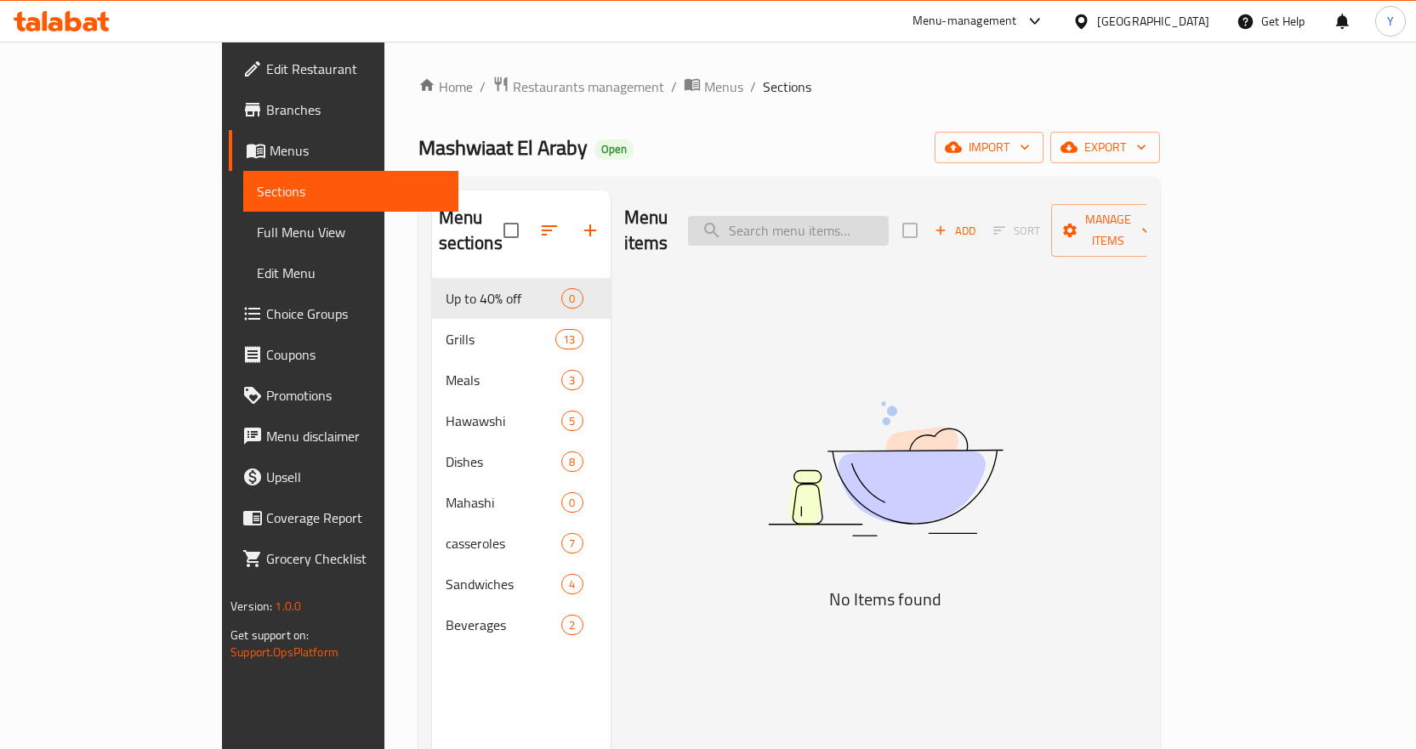
click at [889, 216] on input "search" at bounding box center [788, 231] width 201 height 30
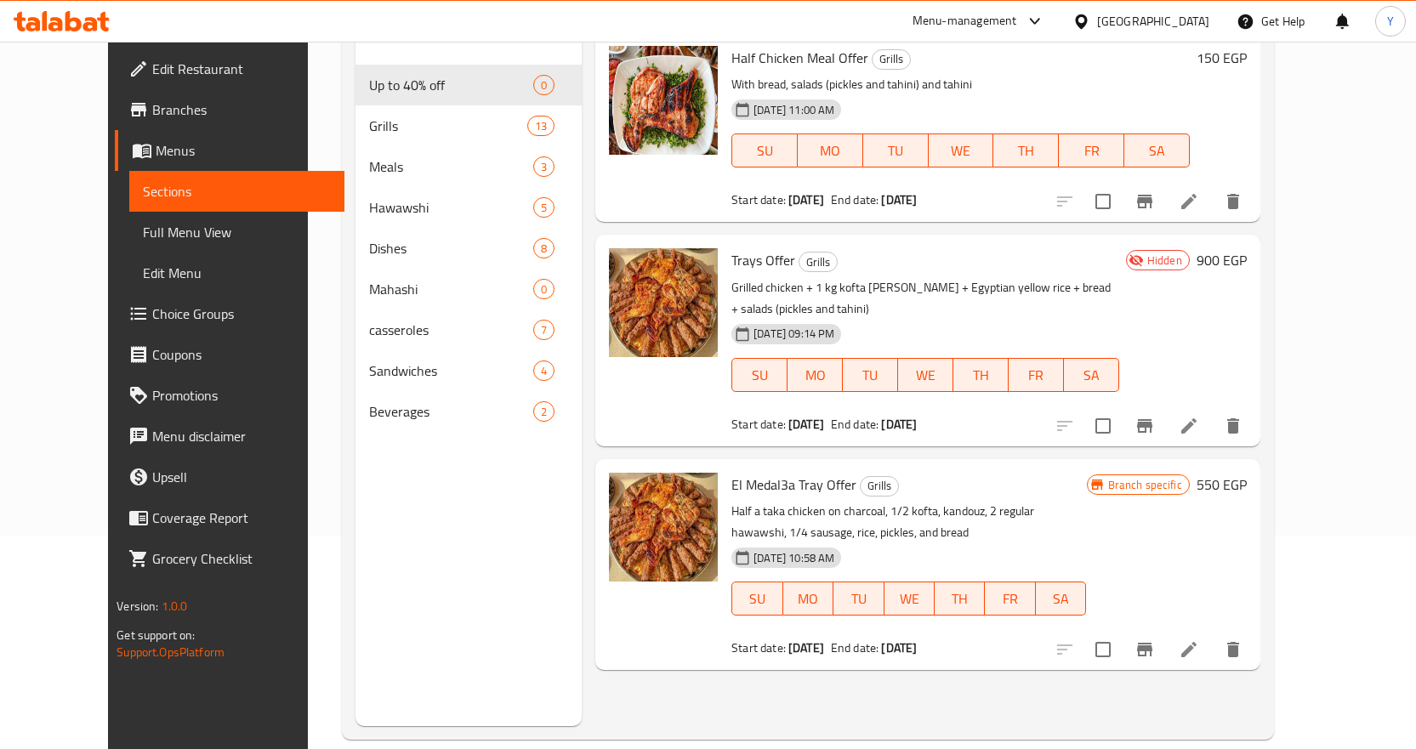
scroll to position [238, 0]
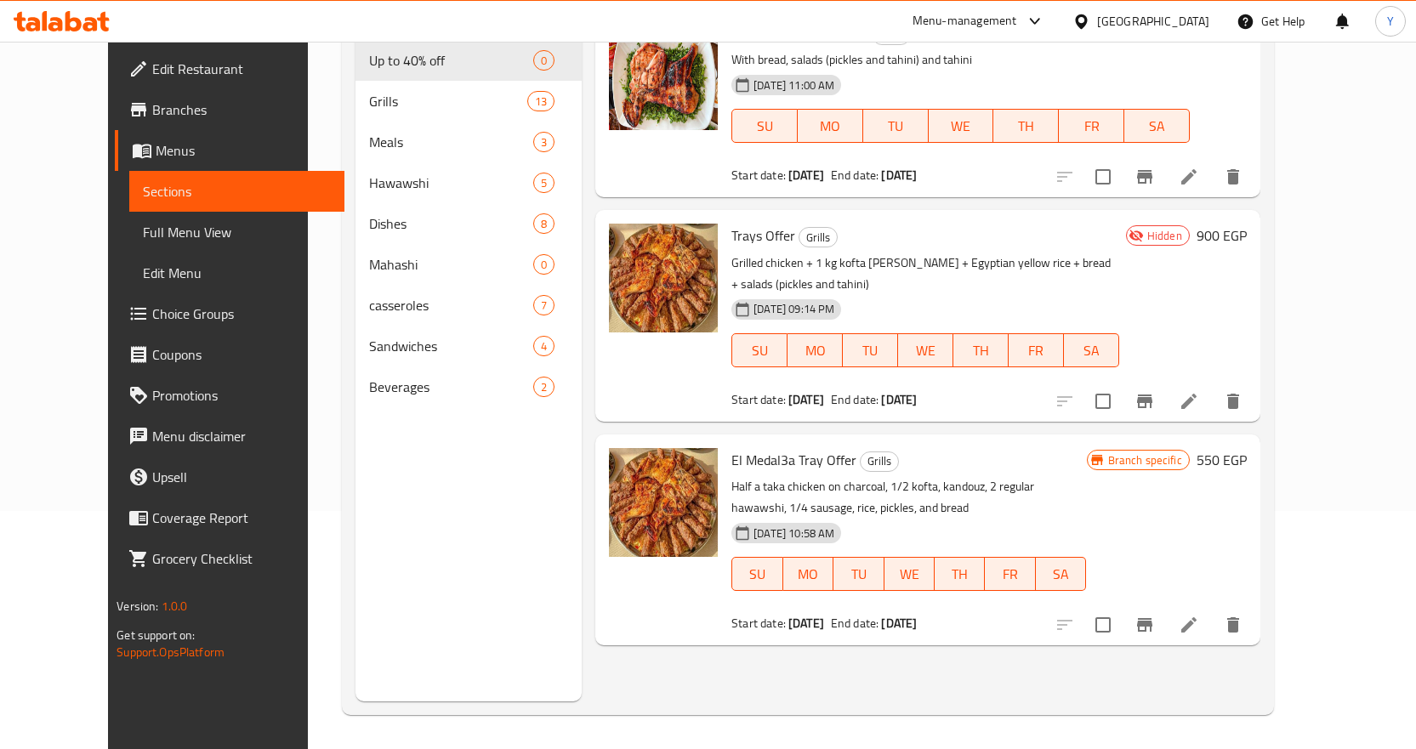
type input "offer"
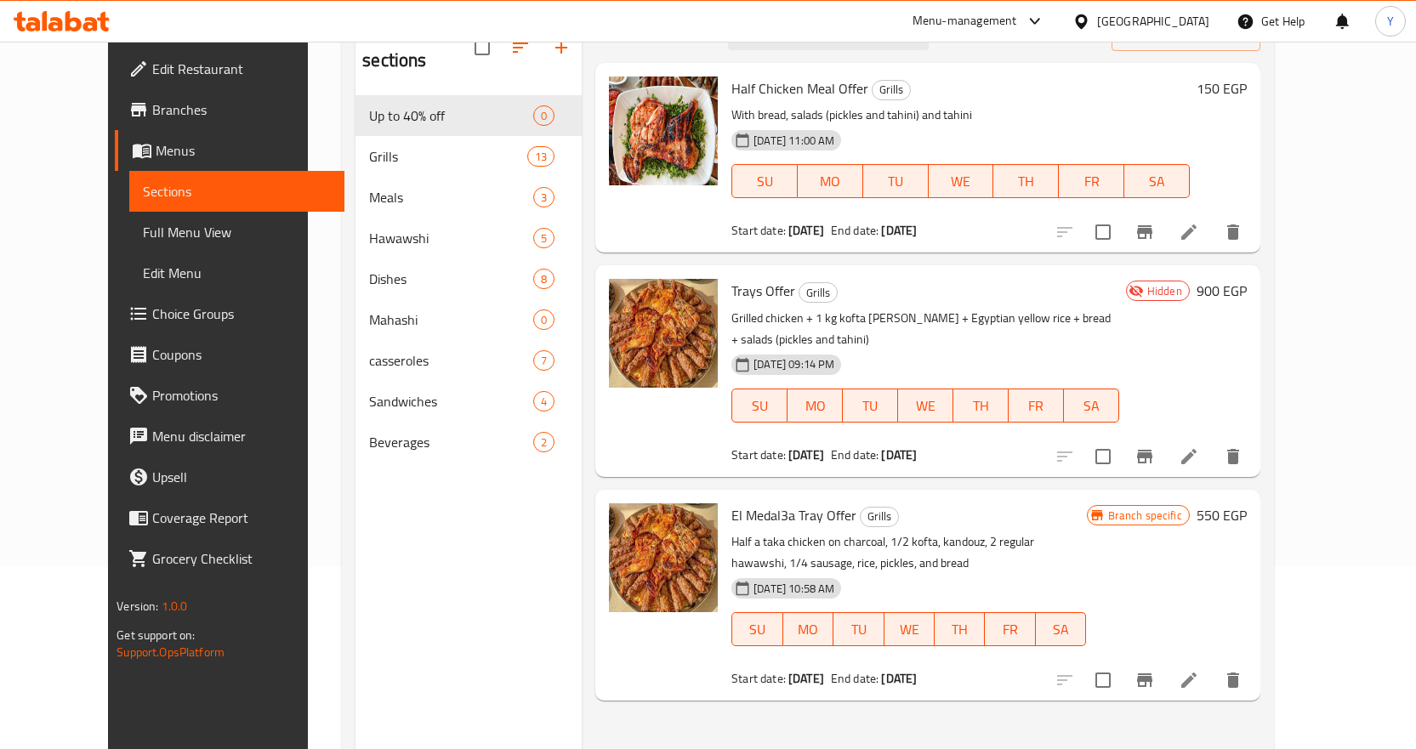
scroll to position [153, 0]
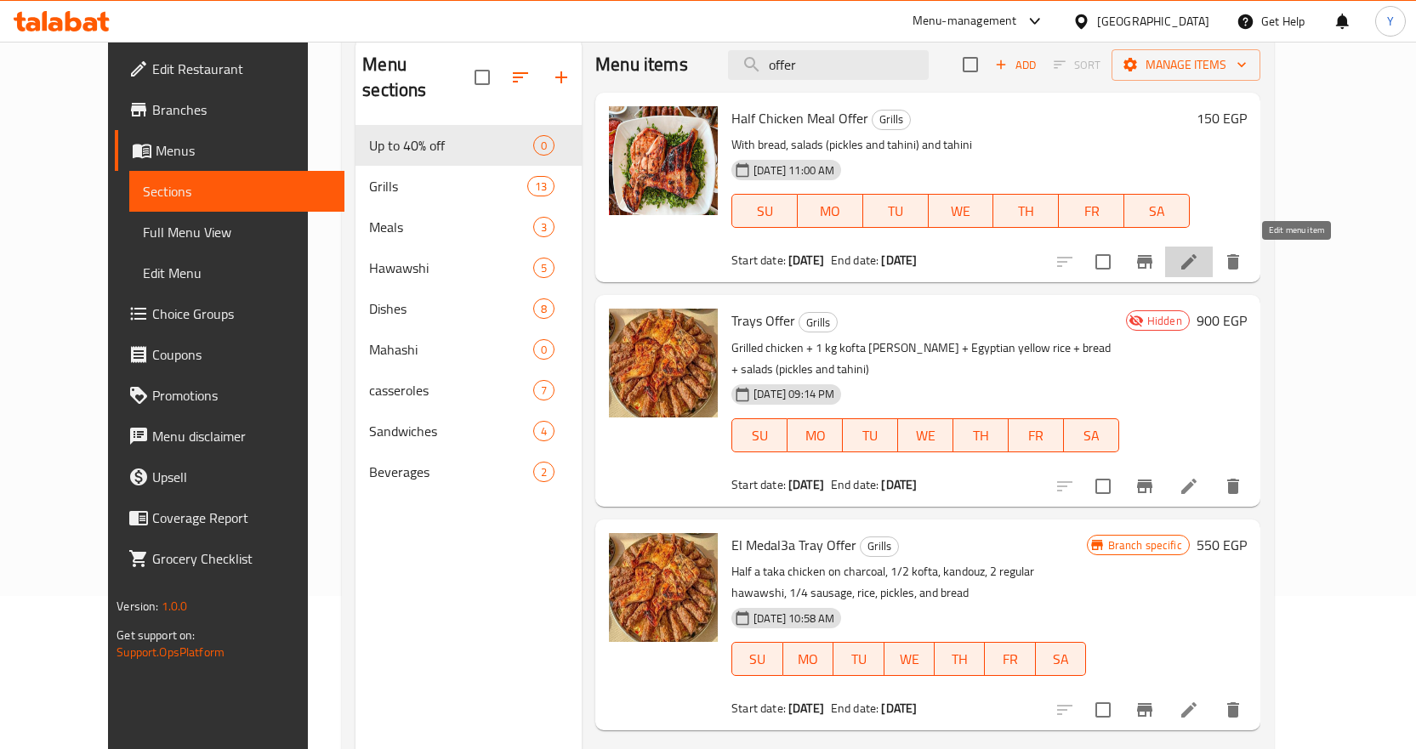
click at [1199, 261] on icon at bounding box center [1189, 262] width 20 height 20
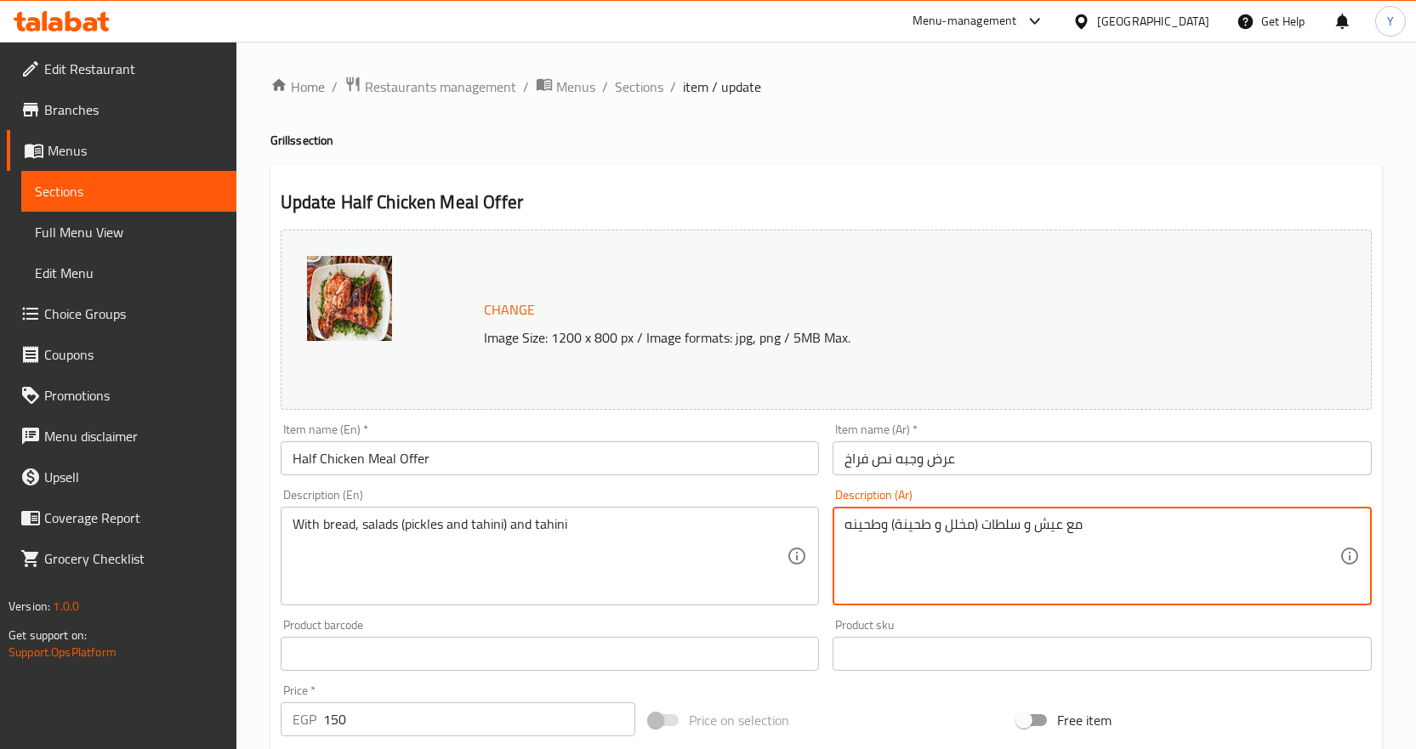
click at [866, 525] on textarea "مع عيش و سلطات (مخلل و طحينة) وطحينه" at bounding box center [1091, 556] width 495 height 81
drag, startPoint x: 650, startPoint y: 77, endPoint x: 818, endPoint y: 130, distance: 176.4
click at [650, 77] on span "Sections" at bounding box center [639, 87] width 48 height 20
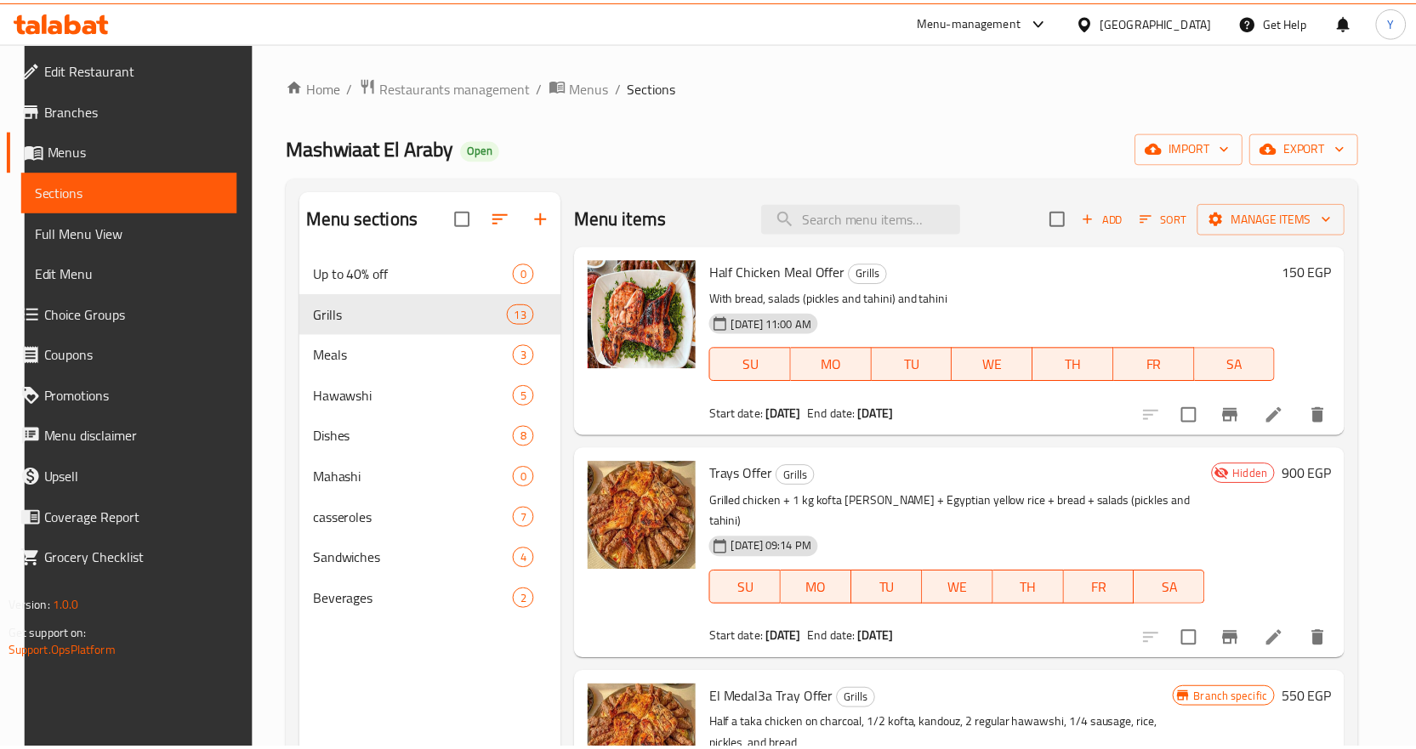
scroll to position [238, 0]
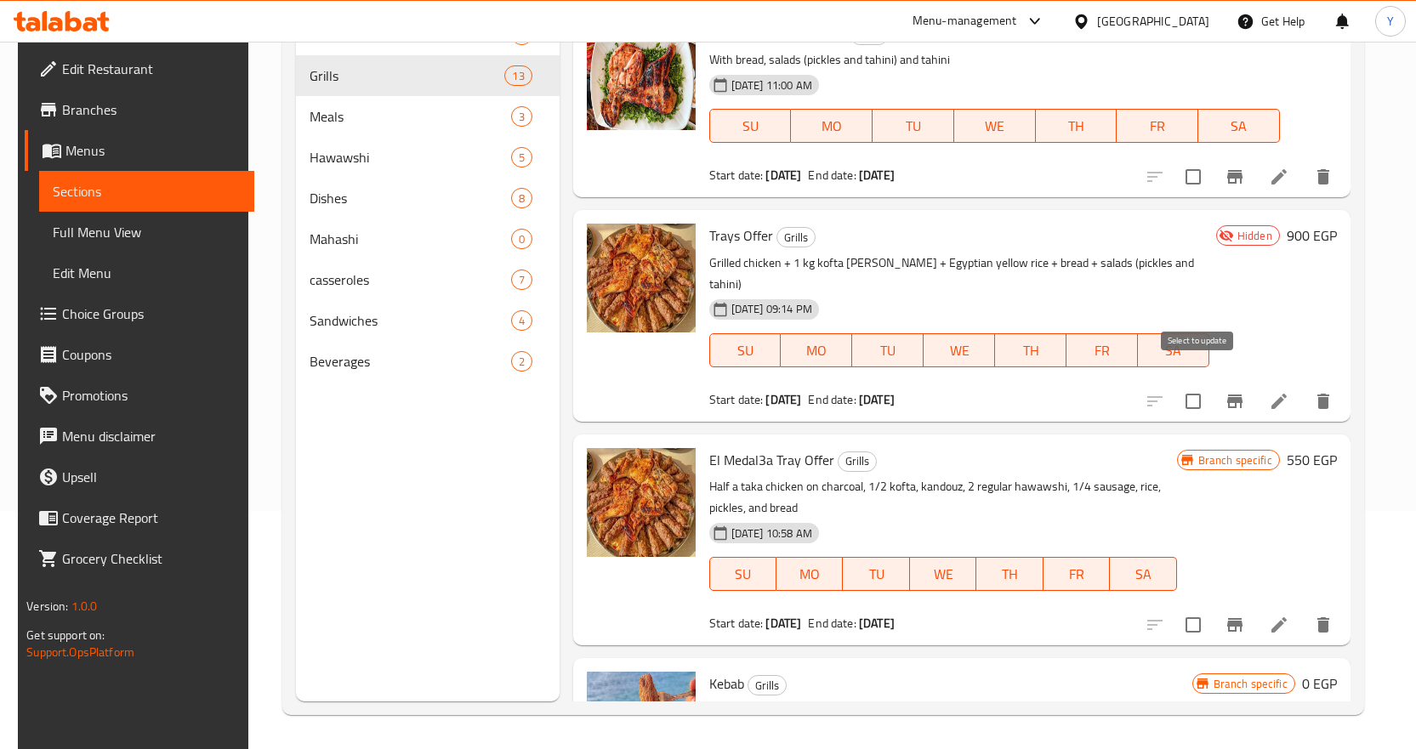
click at [1198, 384] on input "checkbox" at bounding box center [1193, 402] width 36 height 36
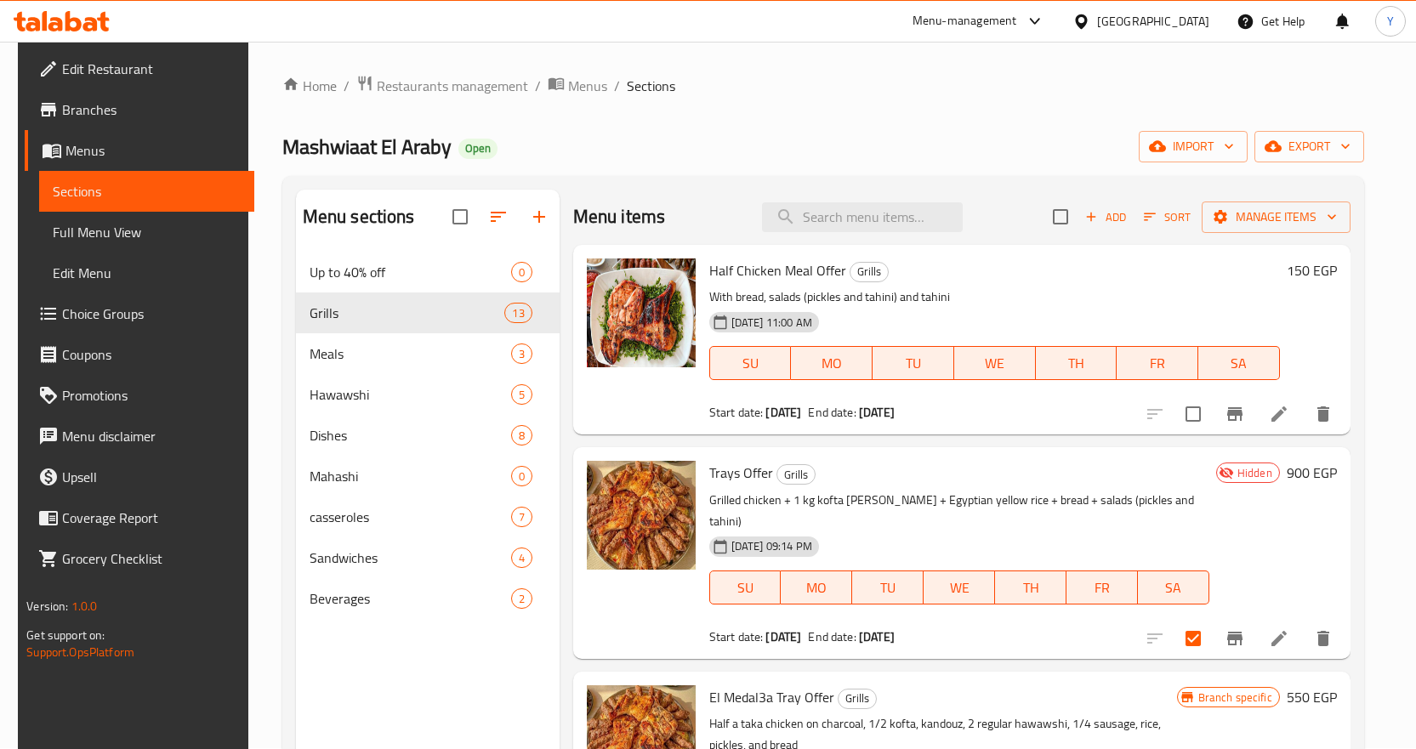
scroll to position [0, 0]
click at [1296, 217] on span "Manage items" at bounding box center [1276, 217] width 122 height 21
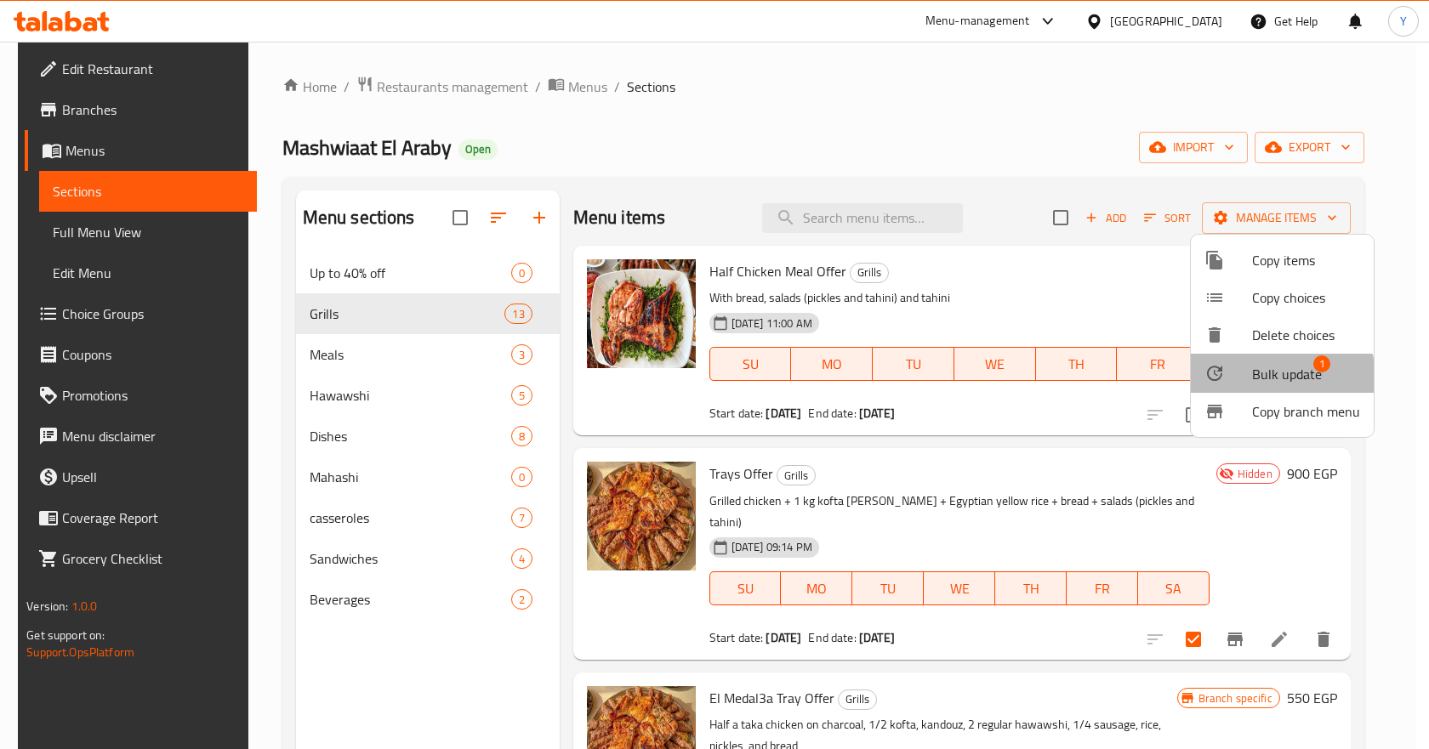
click at [1270, 378] on span "Bulk update" at bounding box center [1287, 374] width 70 height 20
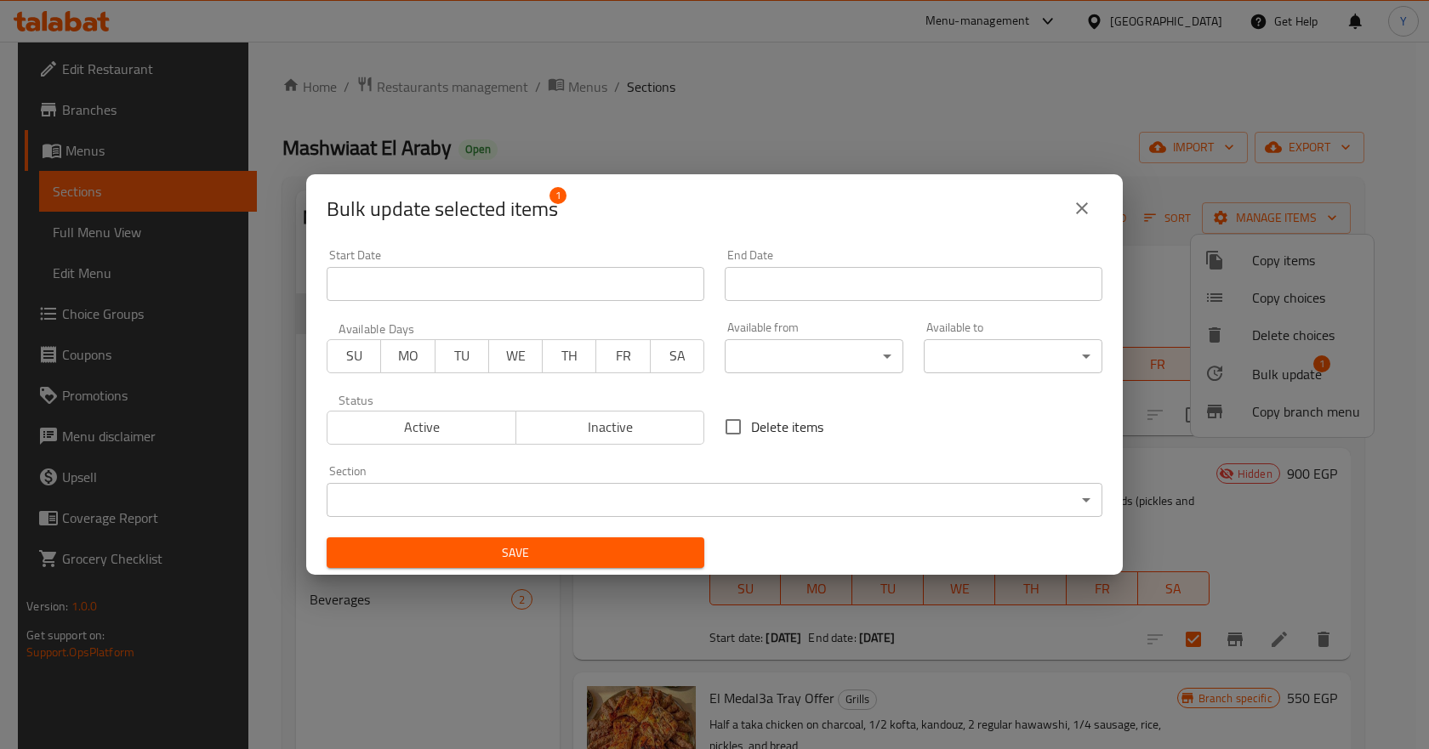
drag, startPoint x: 445, startPoint y: 429, endPoint x: 520, endPoint y: 520, distance: 117.8
click at [444, 429] on span "Active" at bounding box center [421, 427] width 175 height 25
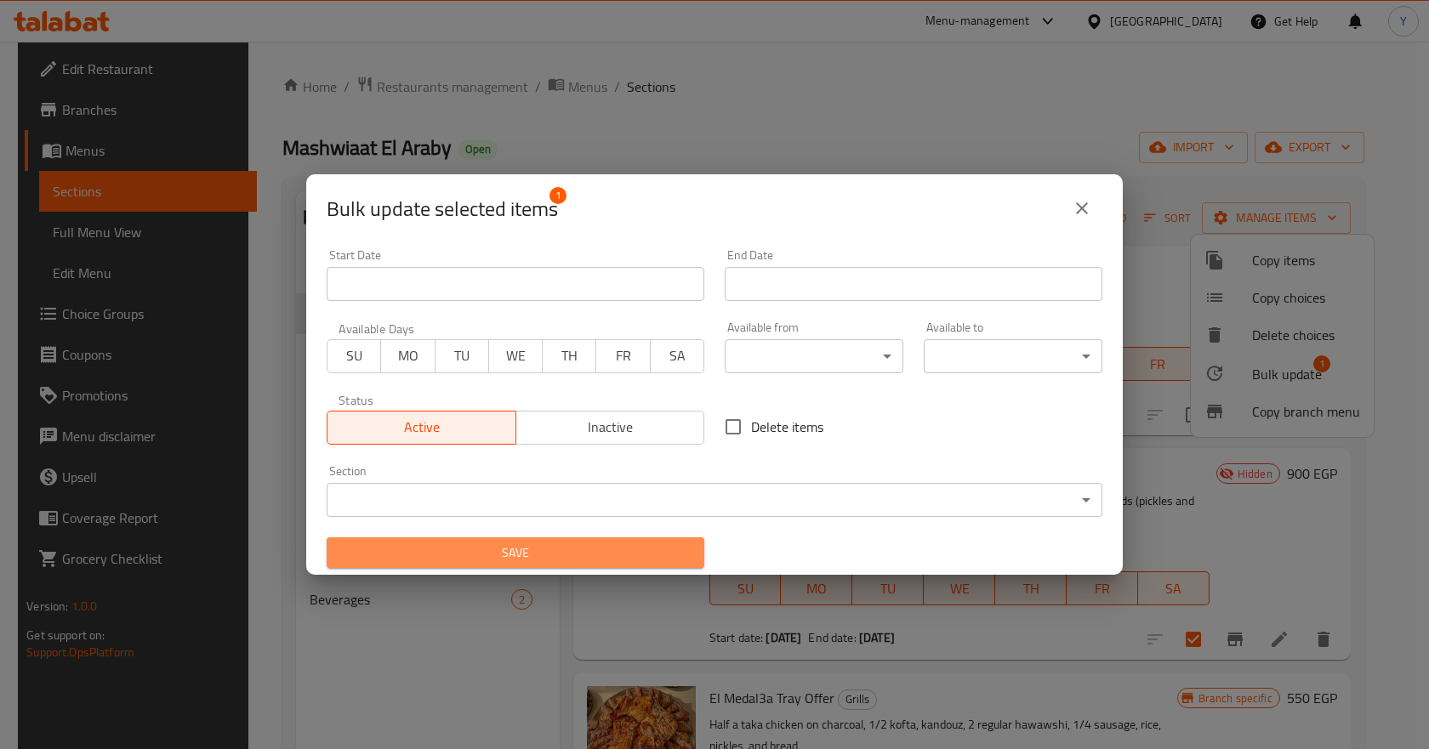
click at [540, 563] on span "Save" at bounding box center [515, 553] width 350 height 21
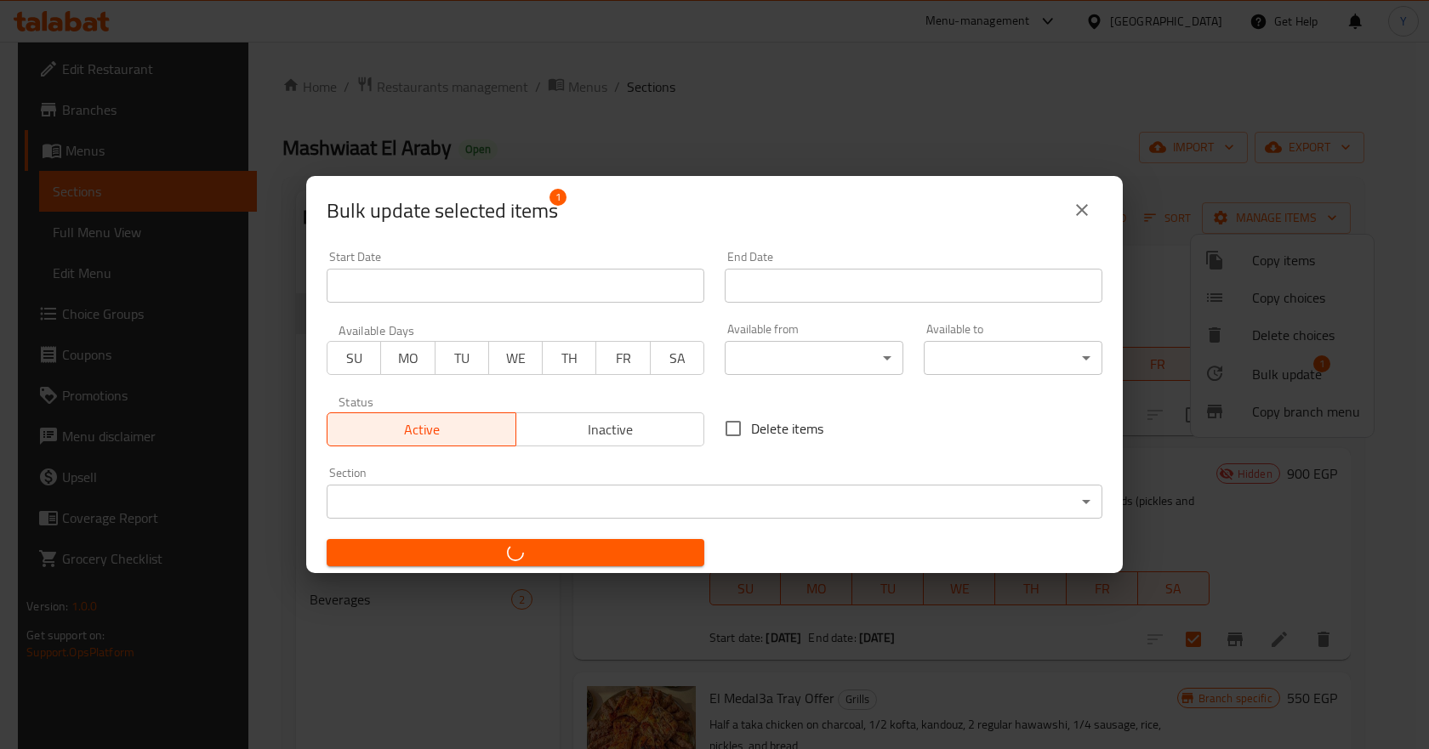
checkbox input "false"
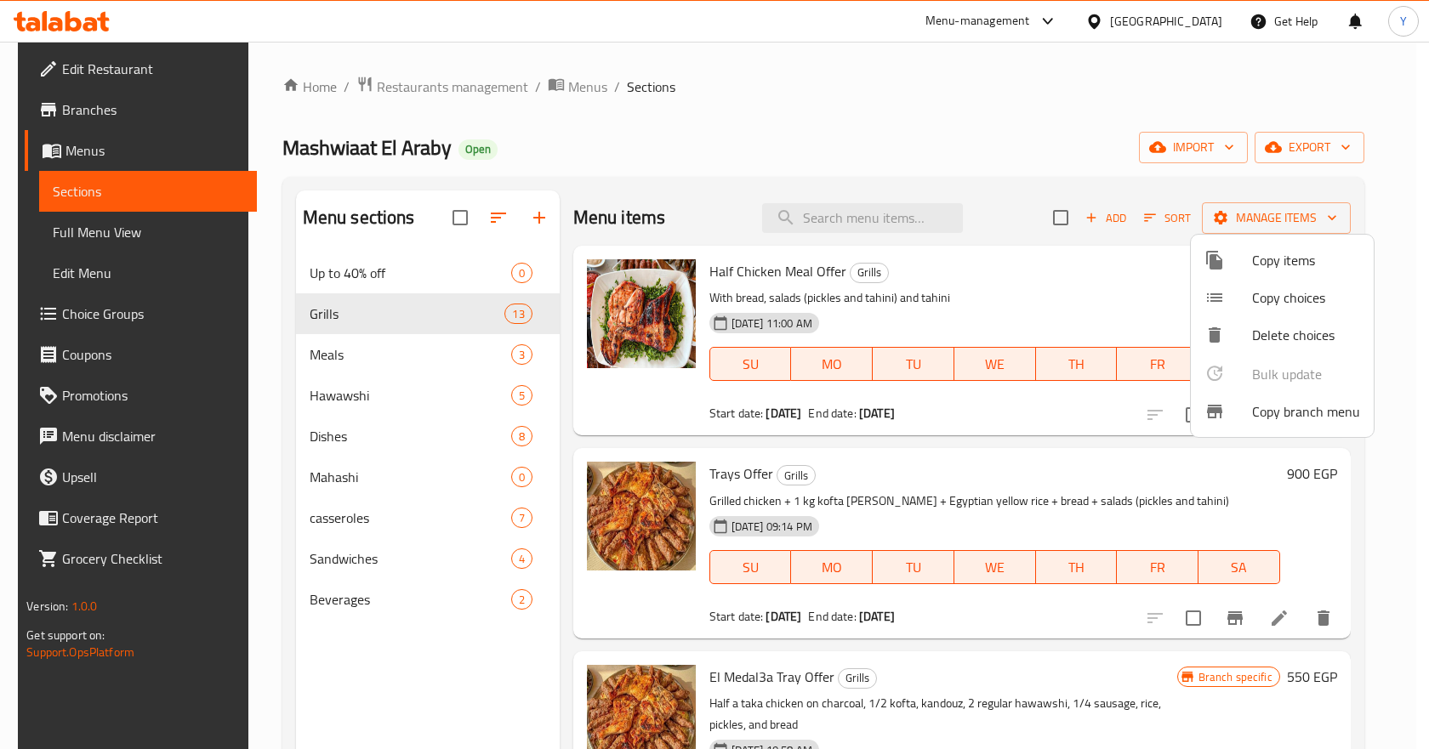
click at [1031, 474] on div at bounding box center [714, 374] width 1429 height 749
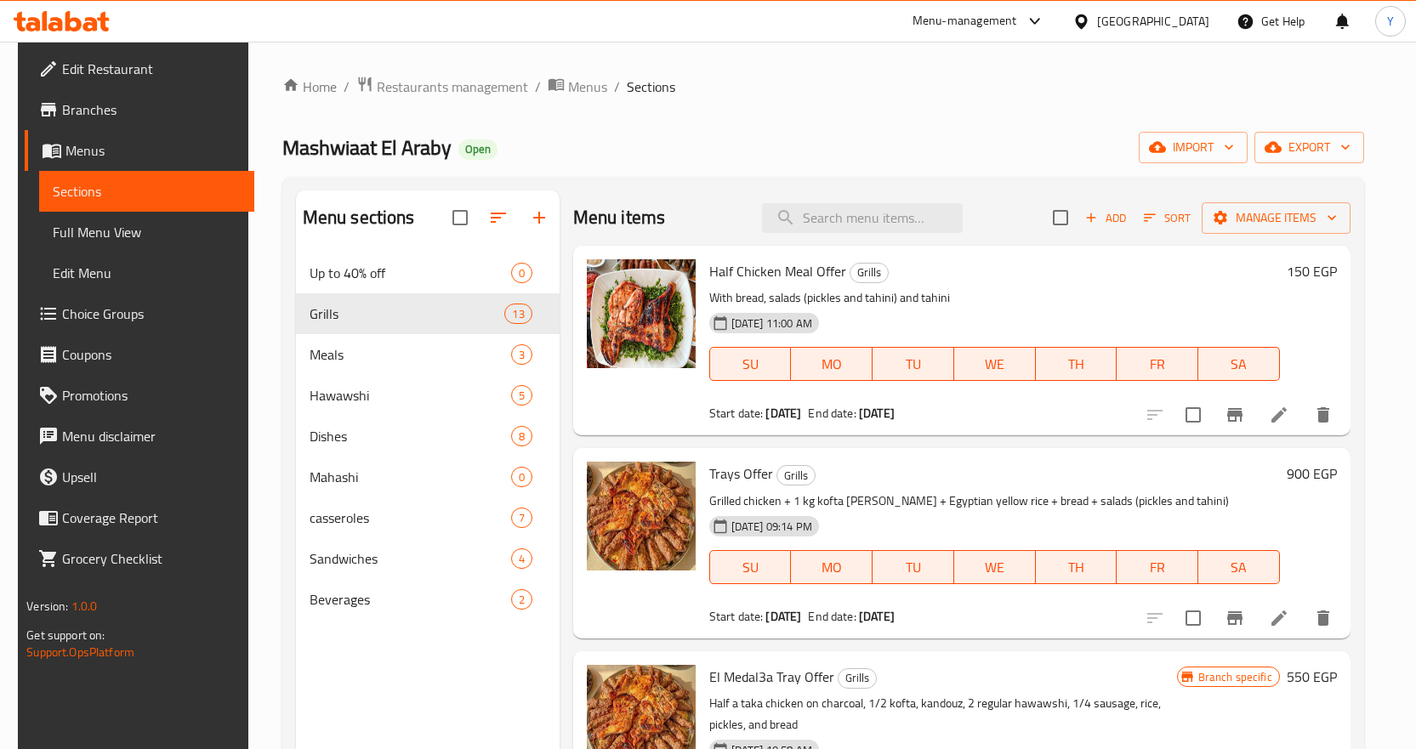
click at [103, 115] on span "Branches" at bounding box center [151, 109] width 179 height 20
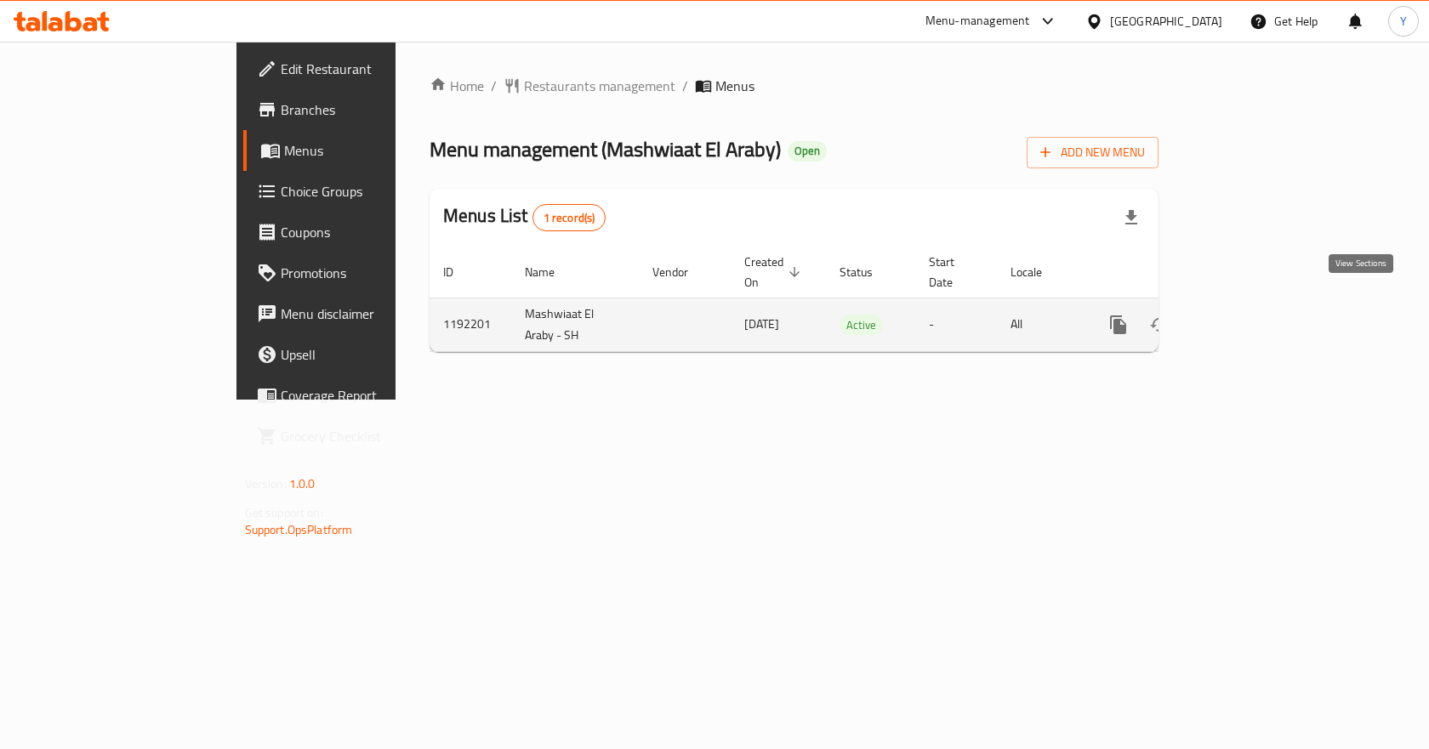
click at [1248, 317] on icon "enhanced table" at bounding box center [1240, 324] width 15 height 15
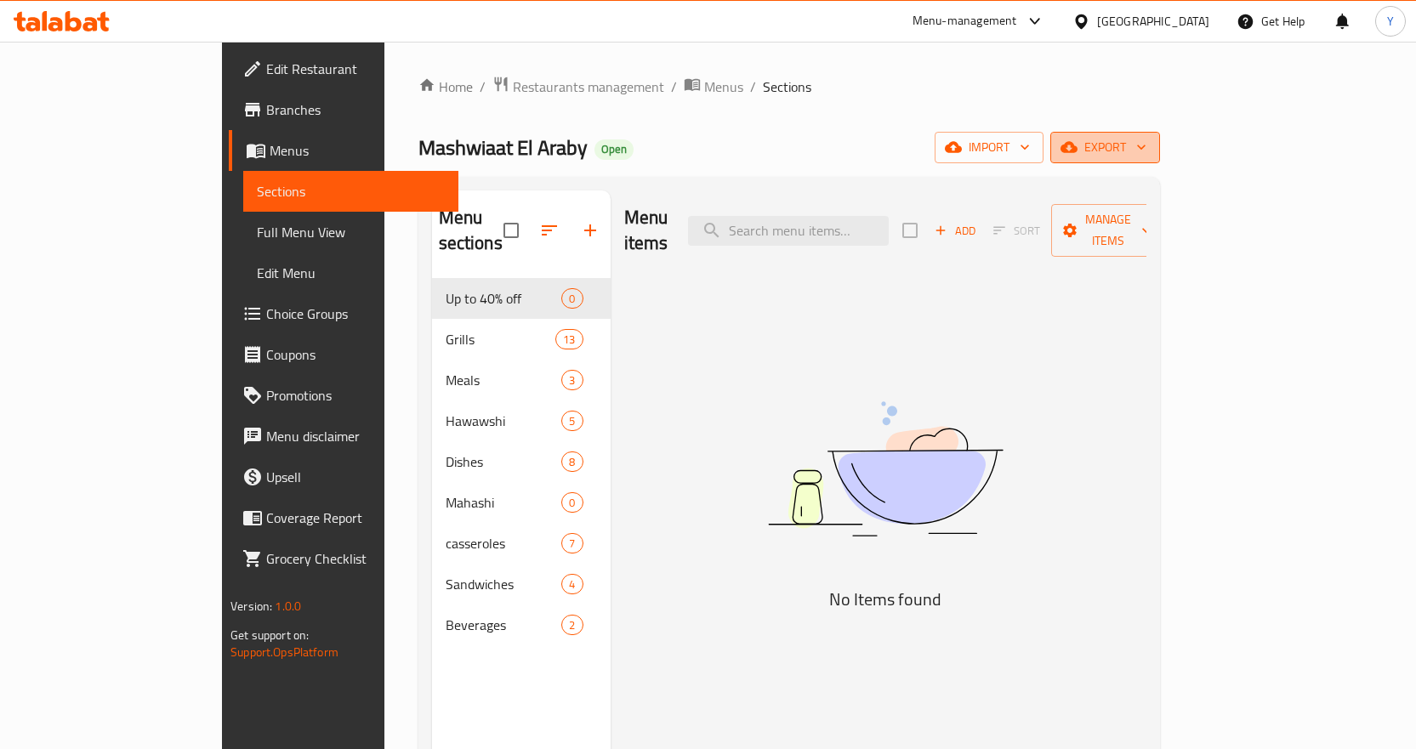
click at [1146, 137] on span "export" at bounding box center [1105, 147] width 82 height 21
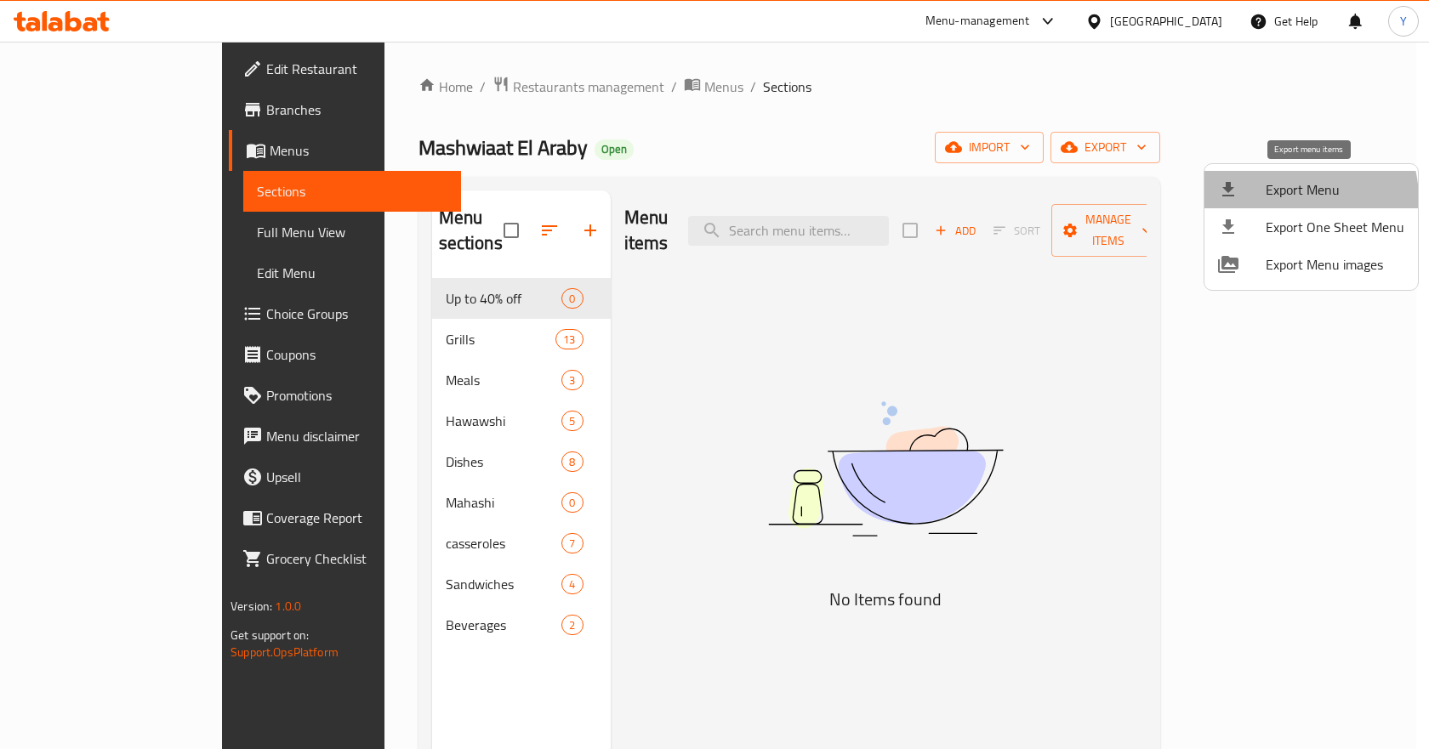
drag, startPoint x: 1289, startPoint y: 199, endPoint x: 845, endPoint y: 318, distance: 459.6
click at [845, 318] on div "Export Menu Export One Sheet Menu Export Menu images" at bounding box center [714, 374] width 1429 height 749
click at [390, 311] on div at bounding box center [714, 374] width 1429 height 749
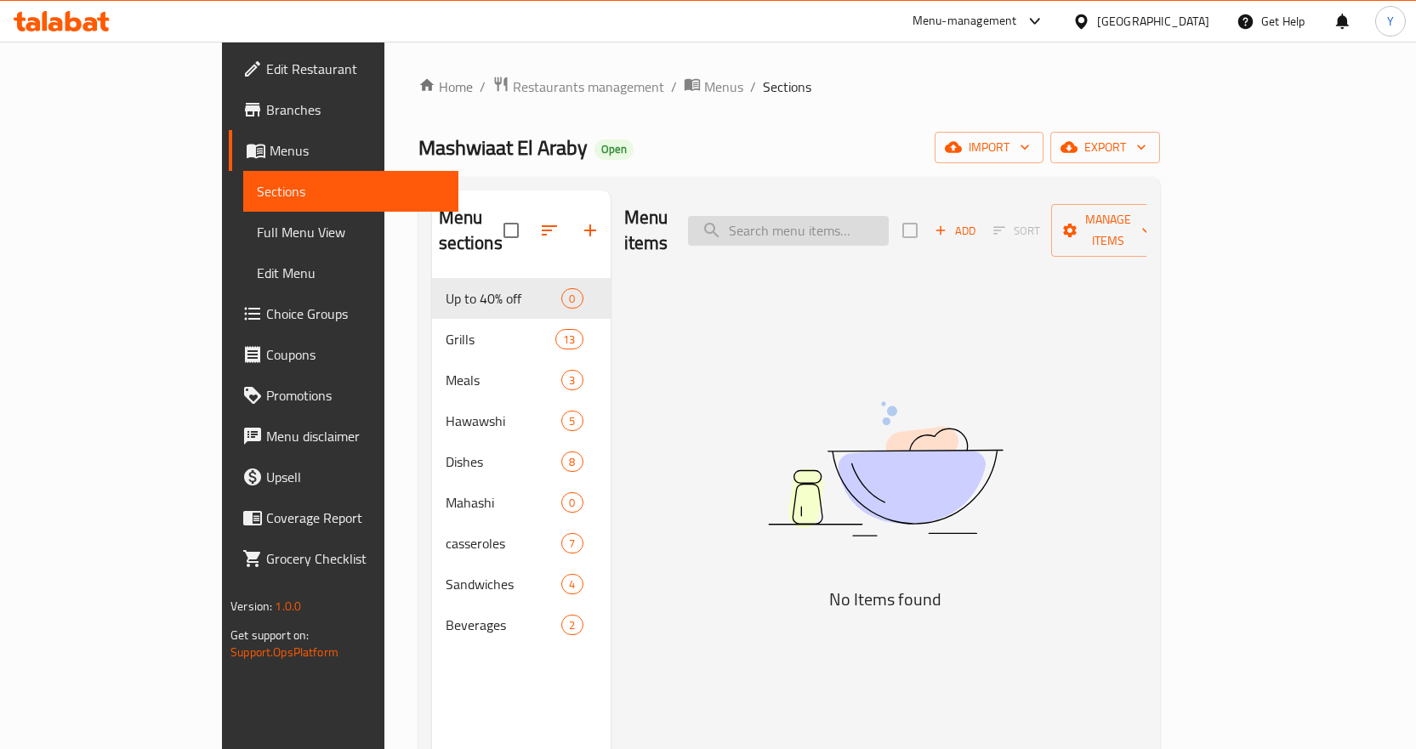
click at [836, 222] on input "search" at bounding box center [788, 231] width 201 height 30
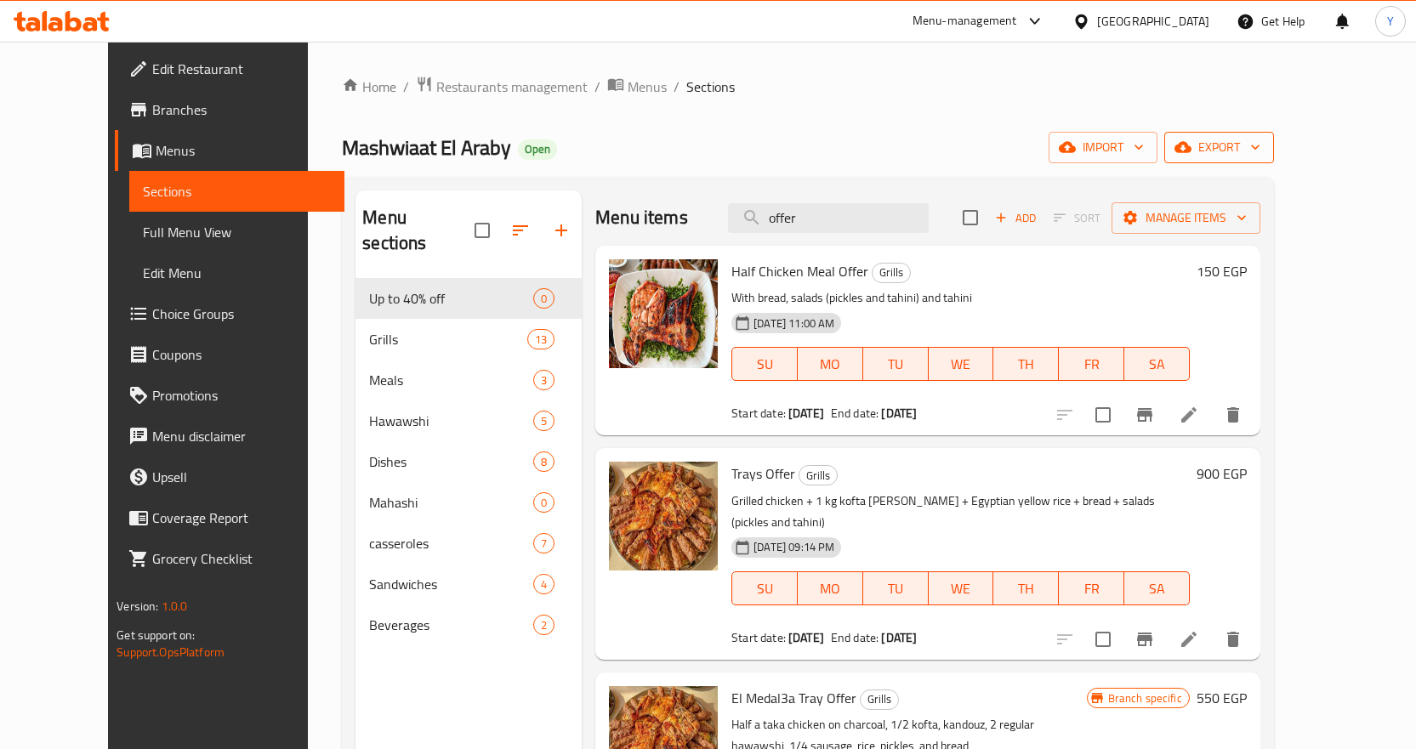
type input "offer"
click at [1260, 145] on span "export" at bounding box center [1219, 147] width 82 height 21
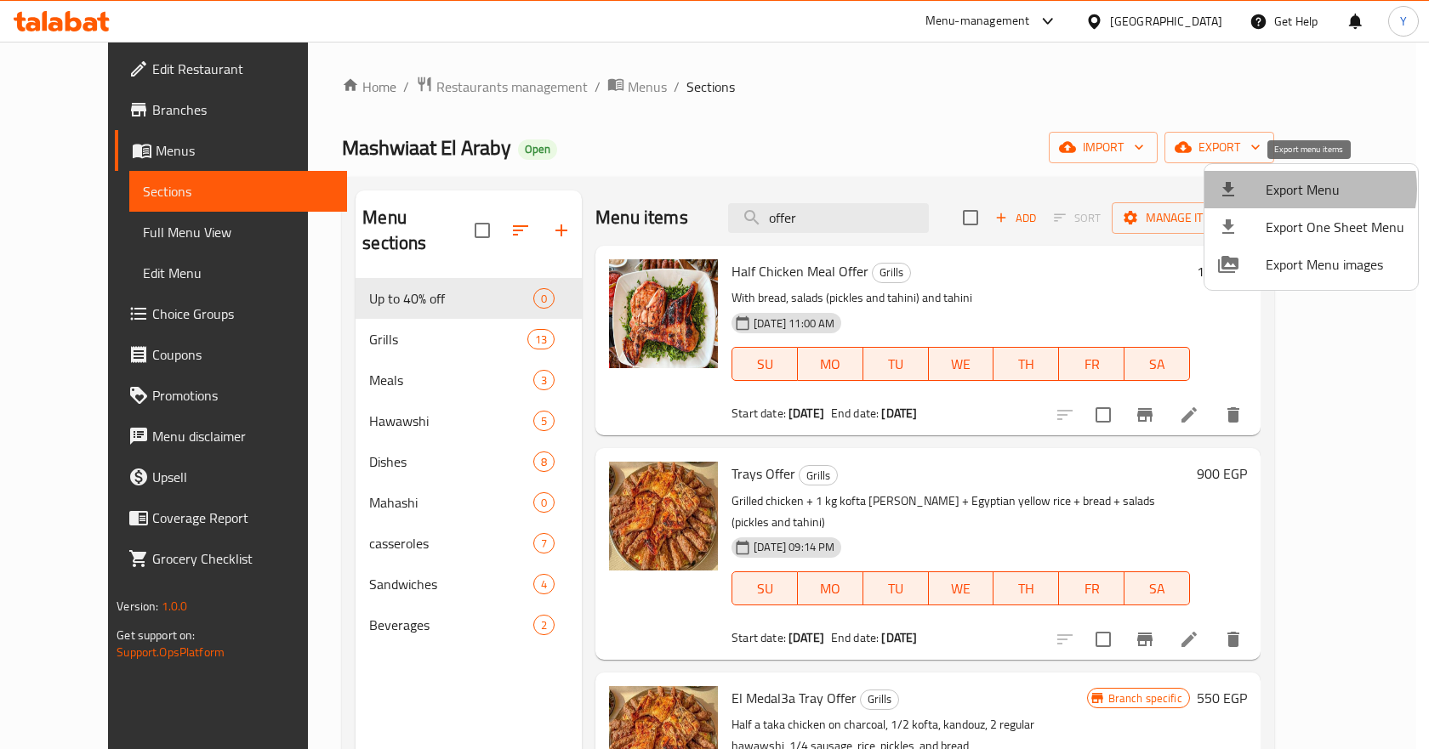
click at [1306, 189] on span "Export Menu" at bounding box center [1334, 189] width 139 height 20
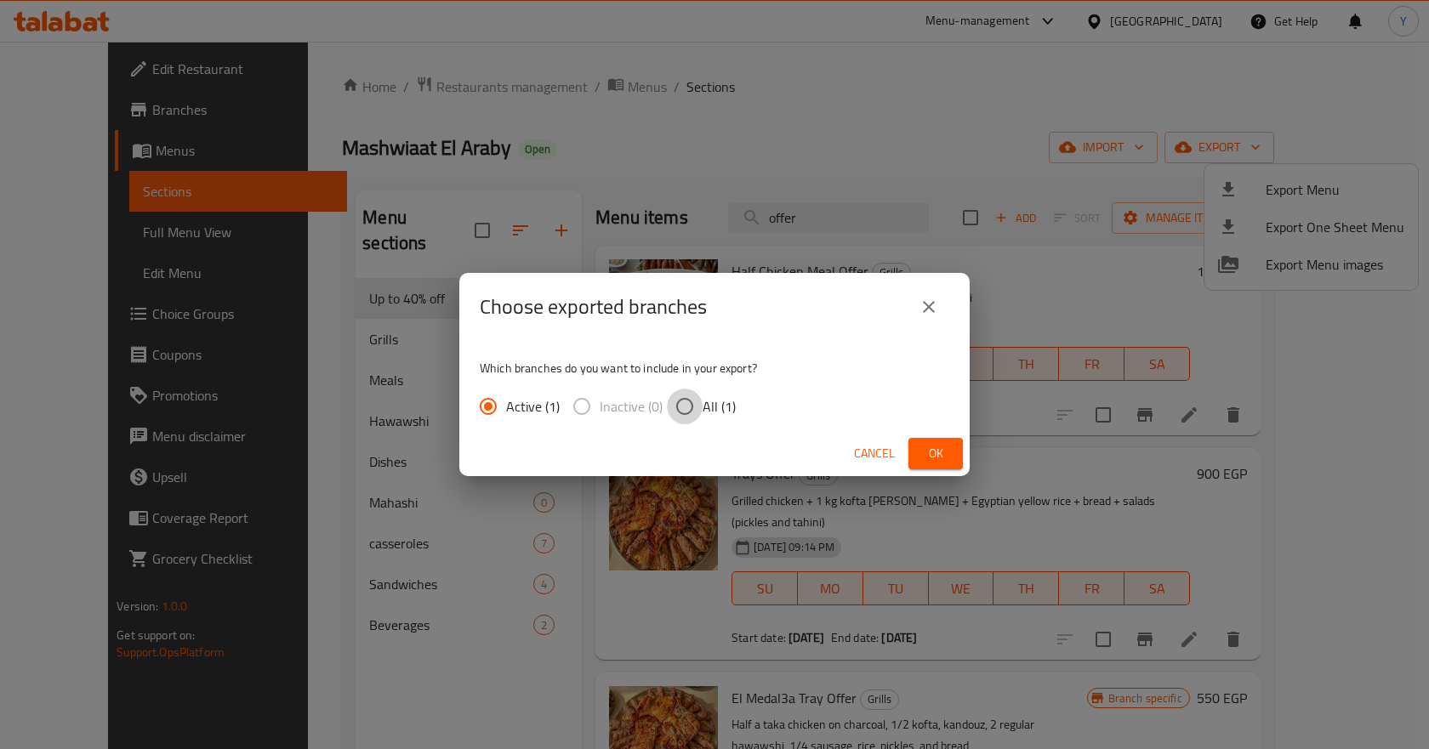
click at [691, 400] on input "All (1)" at bounding box center [685, 407] width 36 height 36
radio input "true"
click at [951, 456] on button "Ok" at bounding box center [935, 453] width 54 height 31
